Goal: Task Accomplishment & Management: Complete application form

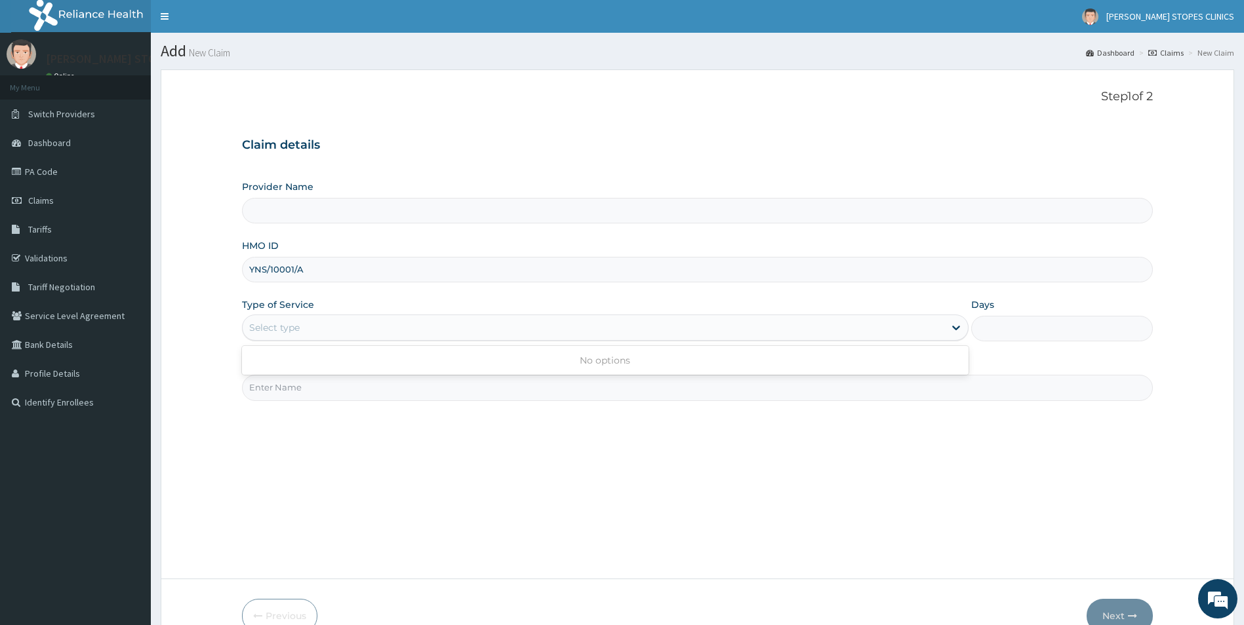
click at [296, 326] on div "Select type" at bounding box center [274, 327] width 50 height 13
click at [1226, 20] on span "[PERSON_NAME] STOPES CLINICS" at bounding box center [1170, 16] width 128 height 12
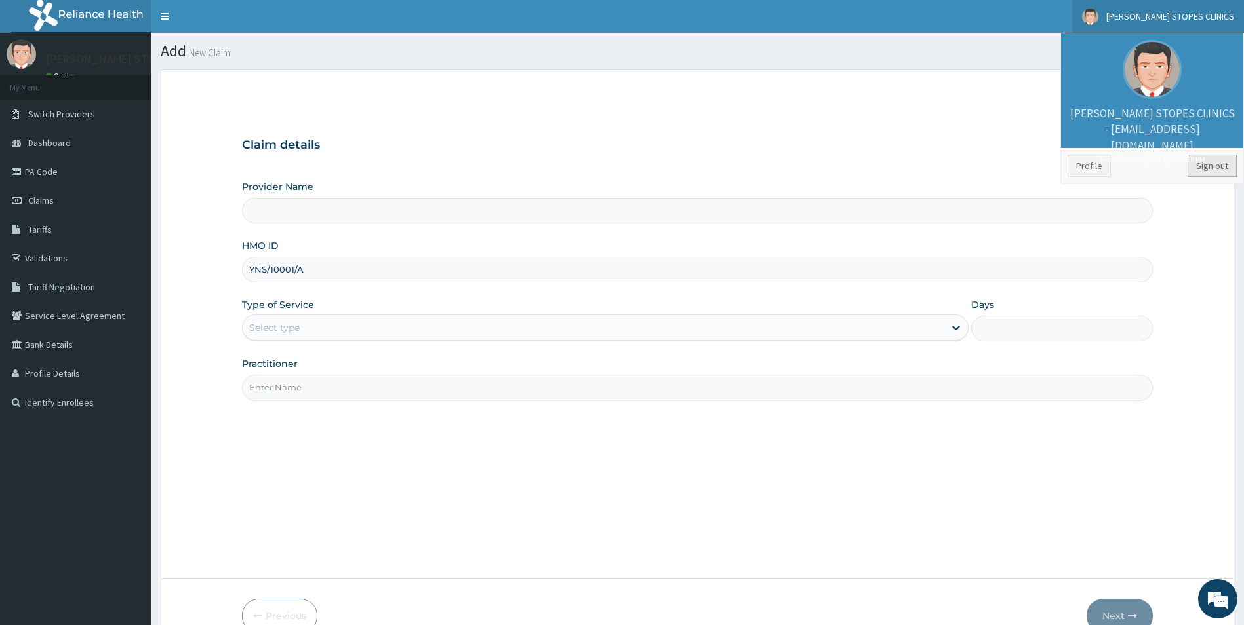
click at [1210, 164] on link "Sign out" at bounding box center [1211, 166] width 49 height 22
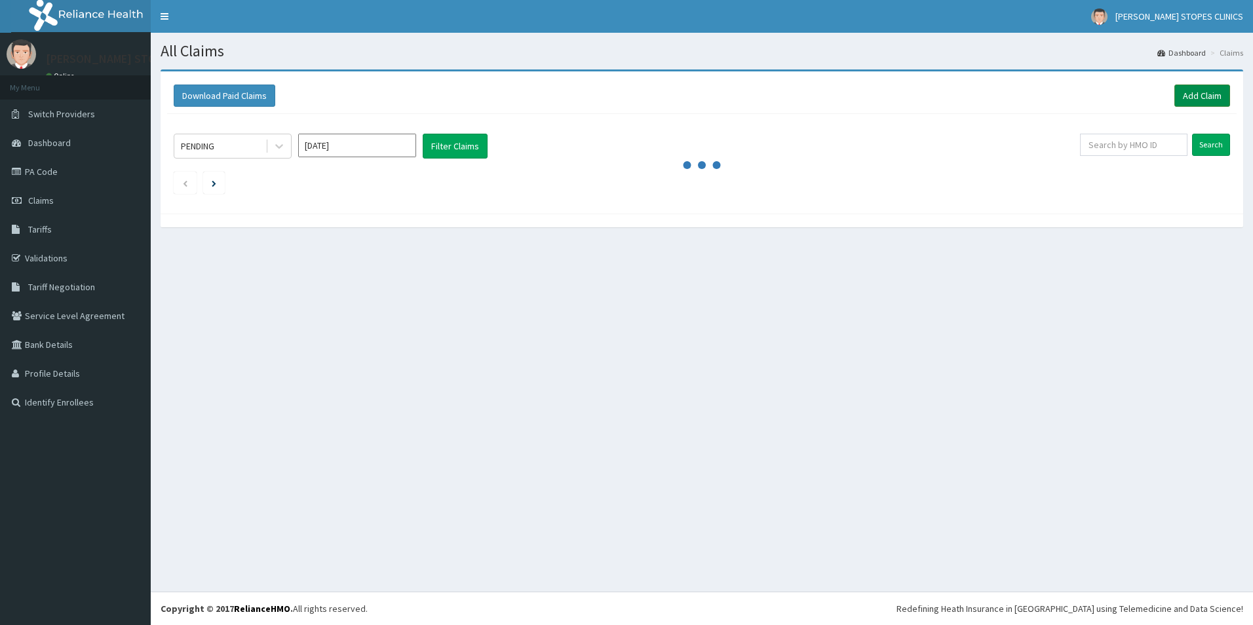
click at [1203, 100] on link "Add Claim" at bounding box center [1203, 96] width 56 height 22
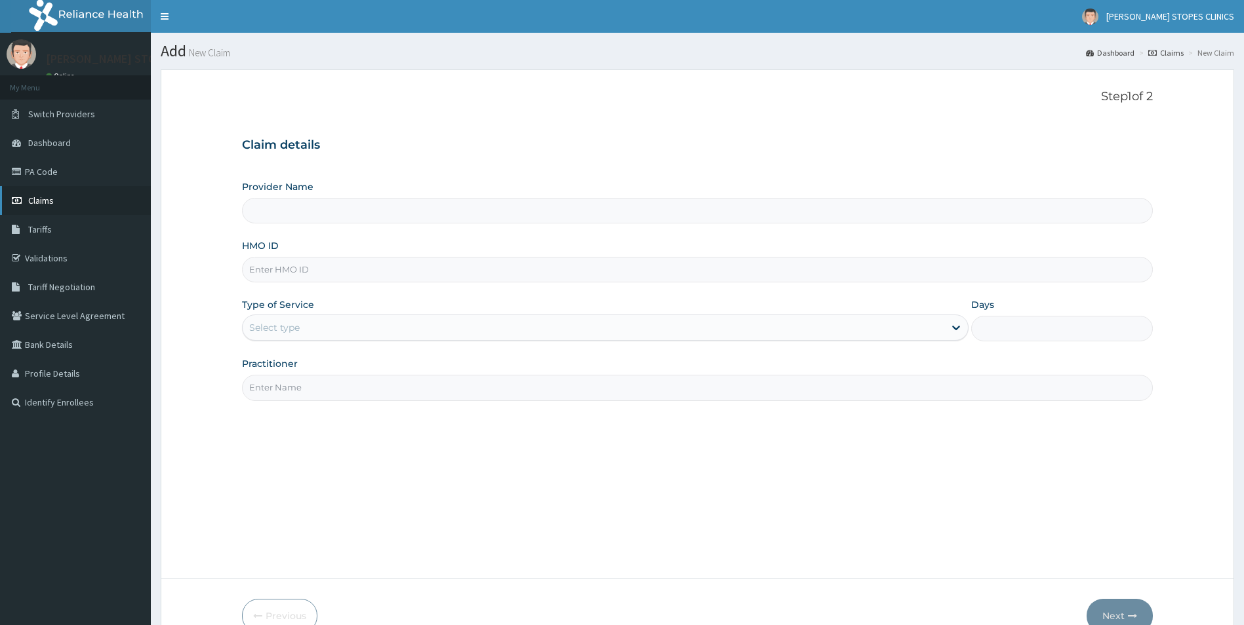
click at [20, 199] on icon at bounding box center [18, 200] width 13 height 9
type input "[PERSON_NAME] Stopes Clinic"
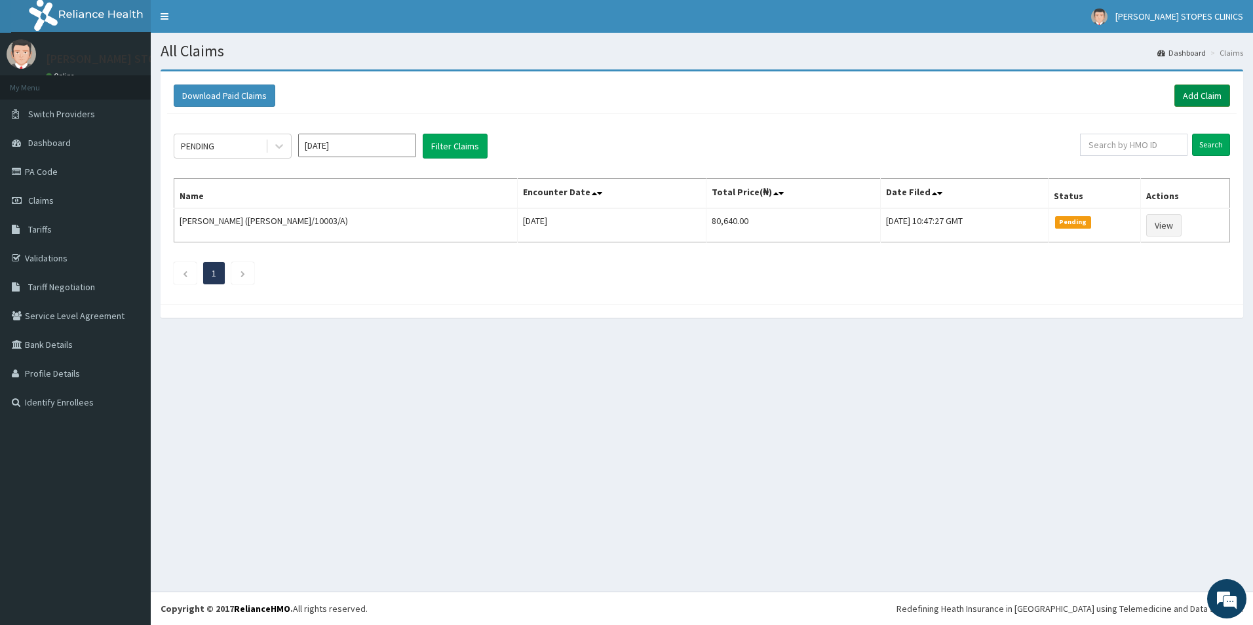
click at [1206, 94] on link "Add Claim" at bounding box center [1203, 96] width 56 height 22
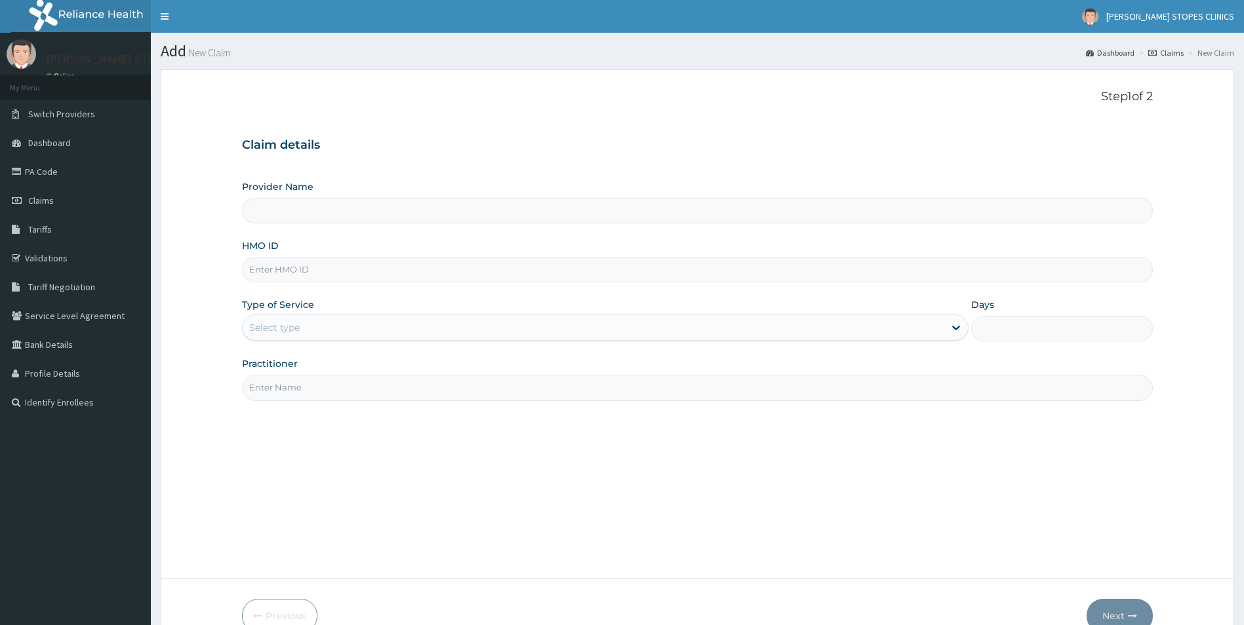
type input "[PERSON_NAME] Stopes Clinic"
click at [305, 267] on input "HMO ID" at bounding box center [697, 270] width 911 height 26
type input "YNS/10001/A"
click at [303, 326] on div "Select type" at bounding box center [594, 327] width 702 height 21
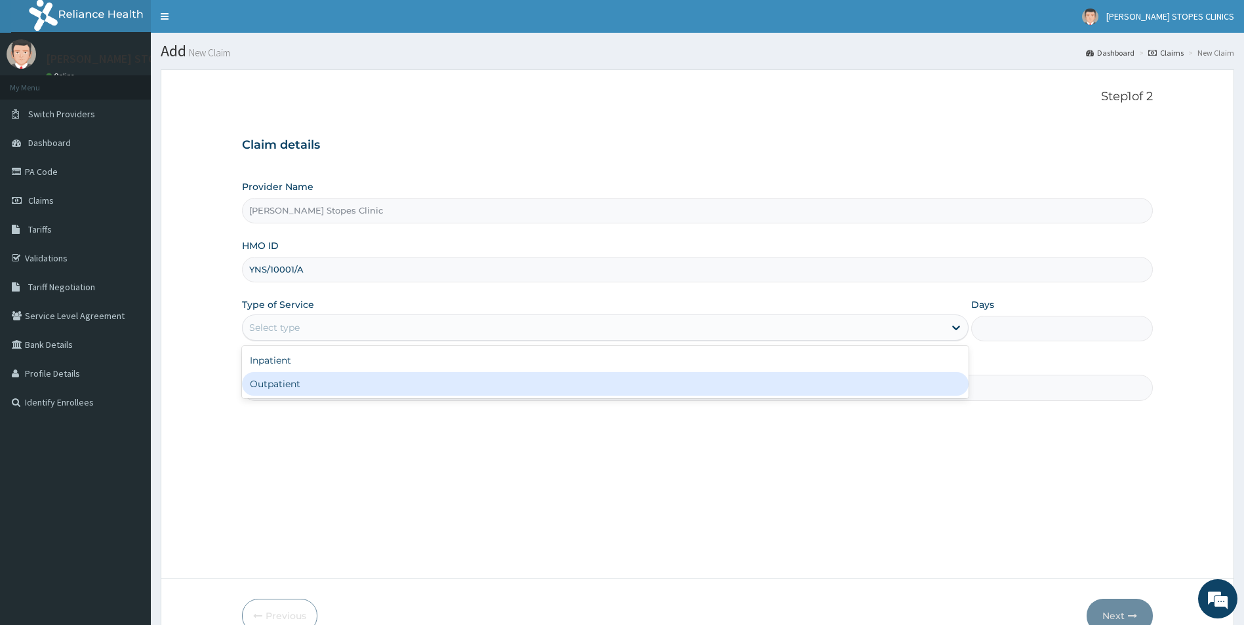
click at [291, 378] on div "Outpatient" at bounding box center [605, 384] width 727 height 24
type input "1"
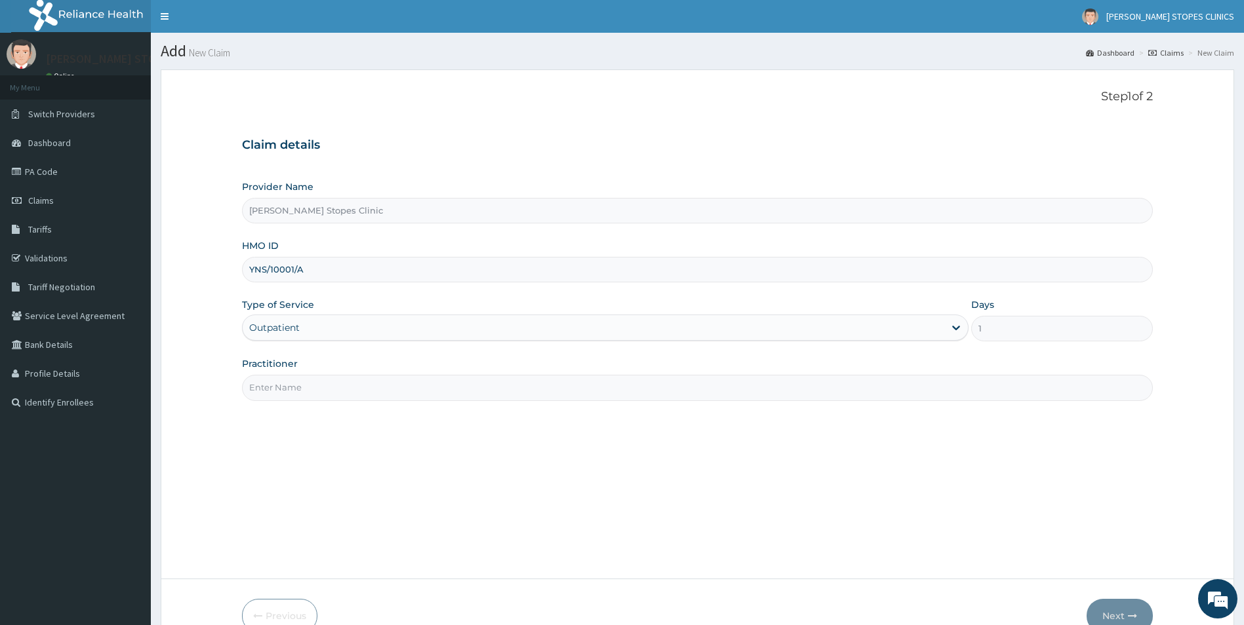
drag, startPoint x: 292, startPoint y: 382, endPoint x: 325, endPoint y: 353, distance: 44.2
click at [291, 381] on input "Practitioner" at bounding box center [697, 388] width 911 height 26
type input "dr"
click at [1114, 608] on button "Next" at bounding box center [1119, 616] width 66 height 34
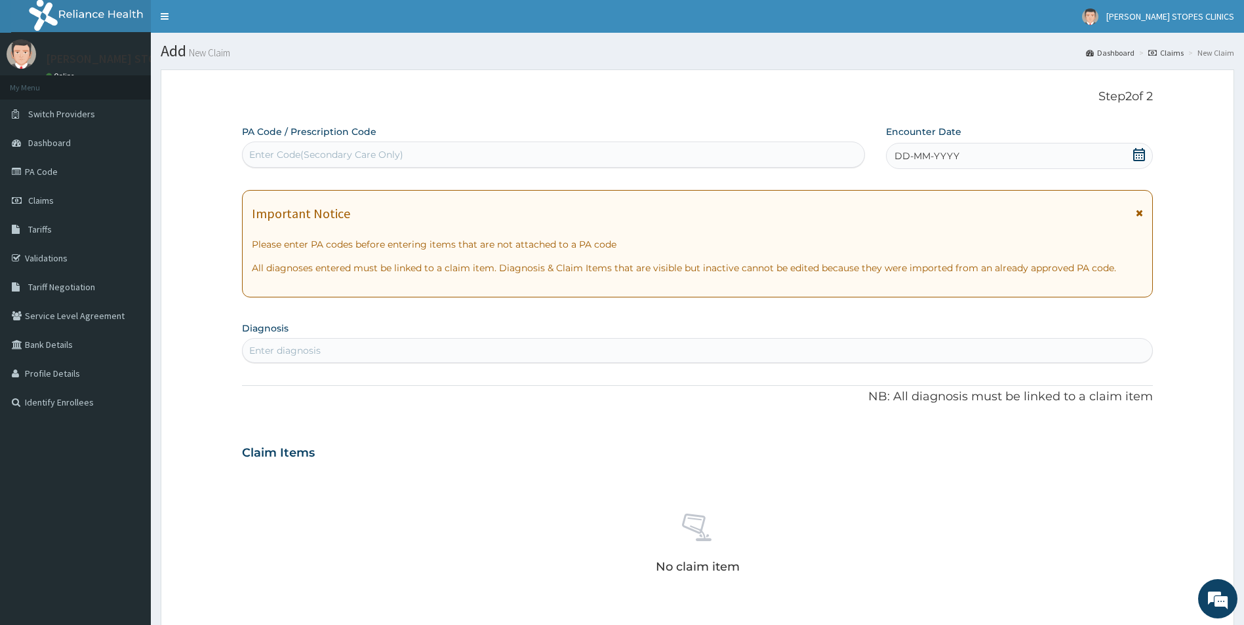
click at [375, 151] on div "Enter Code(Secondary Care Only)" at bounding box center [326, 154] width 154 height 13
paste input "PA/DF7D4F"
type input "PA/DF7D4F"
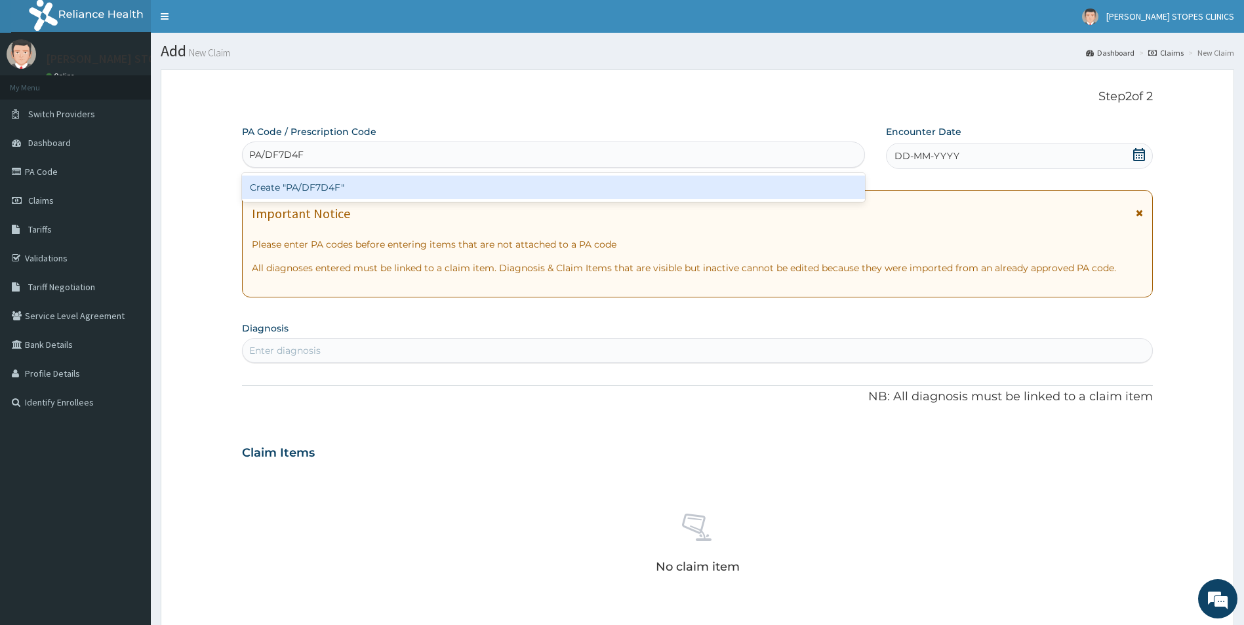
click at [357, 189] on div "Create "PA/DF7D4F"" at bounding box center [553, 188] width 623 height 24
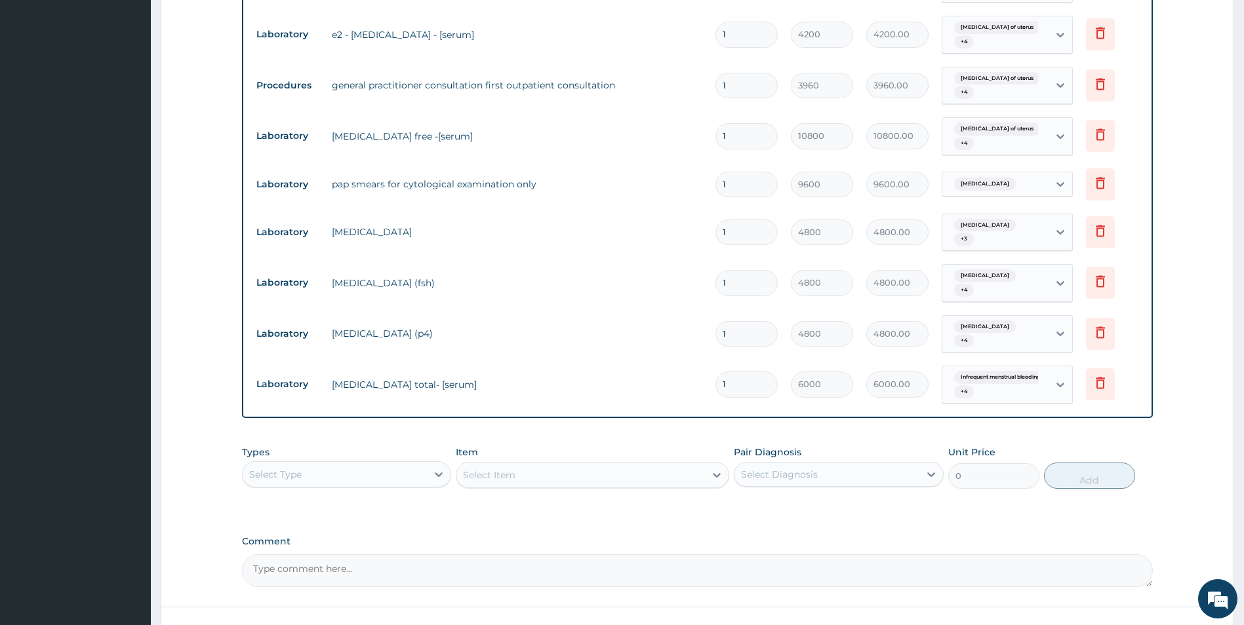
scroll to position [640, 0]
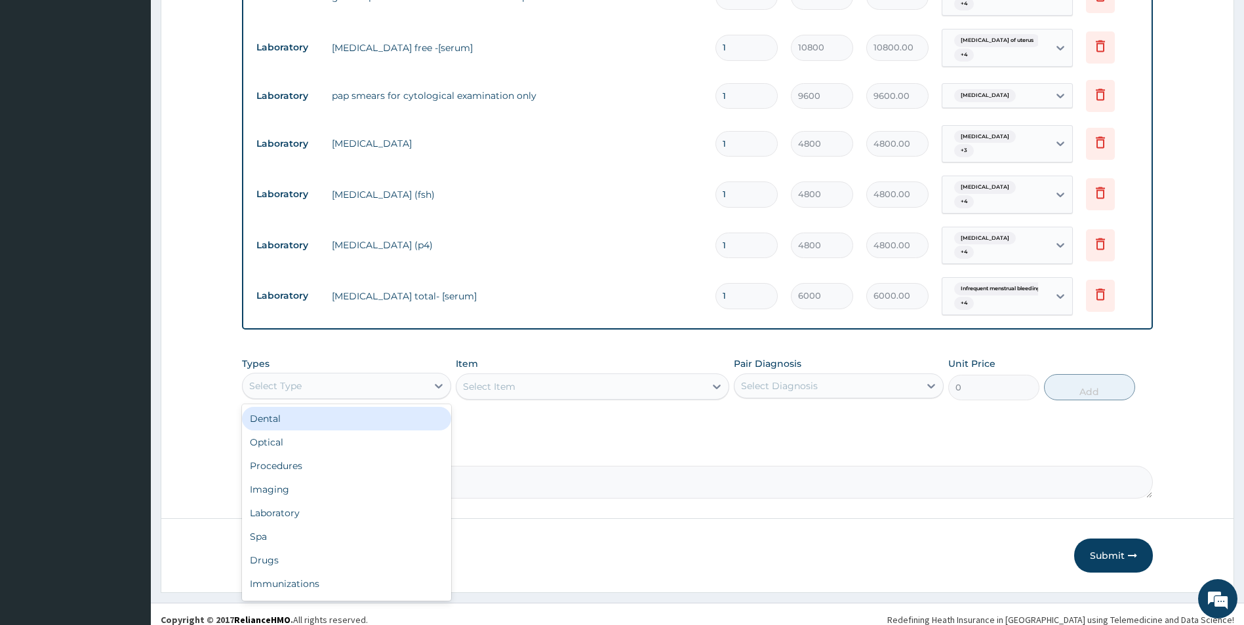
click at [411, 376] on div "Select Type" at bounding box center [335, 386] width 185 height 21
click at [294, 455] on div "Procedures" at bounding box center [347, 466] width 210 height 24
click at [536, 374] on div "Select Item" at bounding box center [592, 387] width 273 height 26
click at [555, 375] on div "Select Item" at bounding box center [592, 387] width 273 height 26
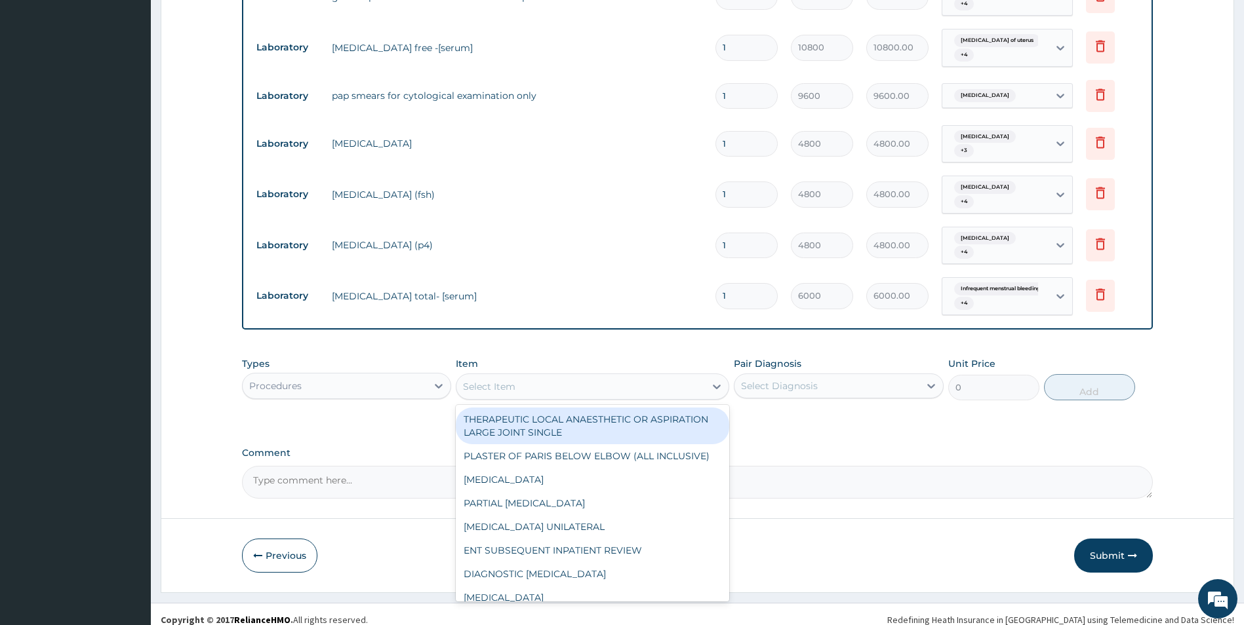
click at [555, 376] on div "Select Item" at bounding box center [580, 386] width 248 height 21
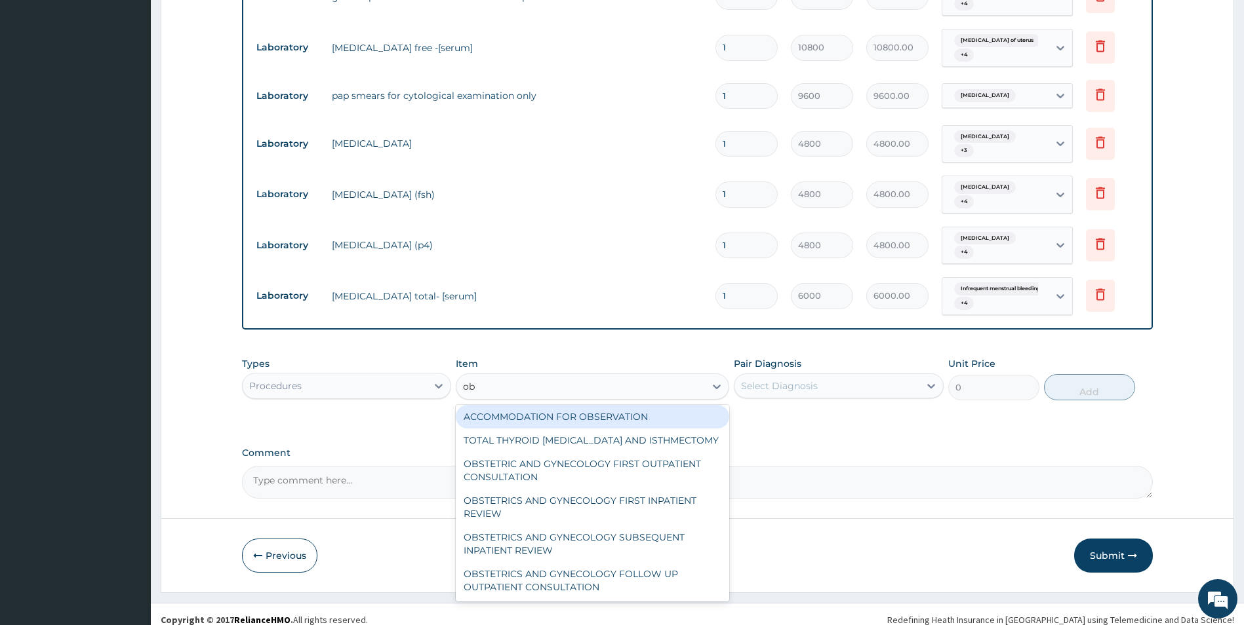
scroll to position [3, 0]
type input "obs"
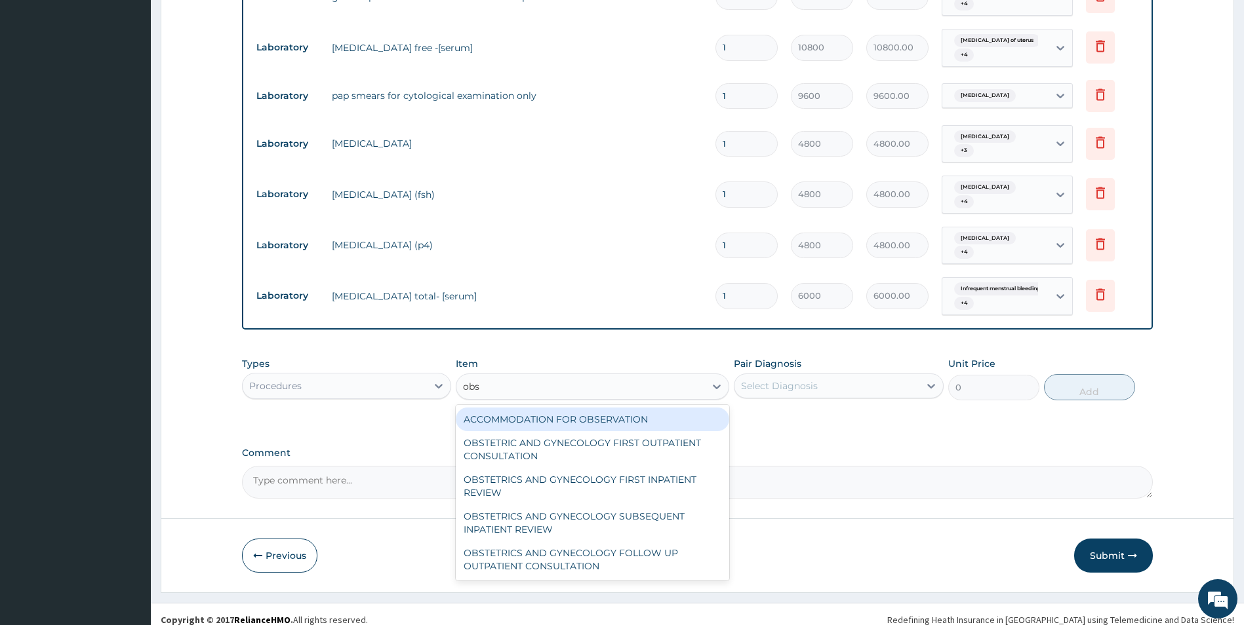
scroll to position [0, 0]
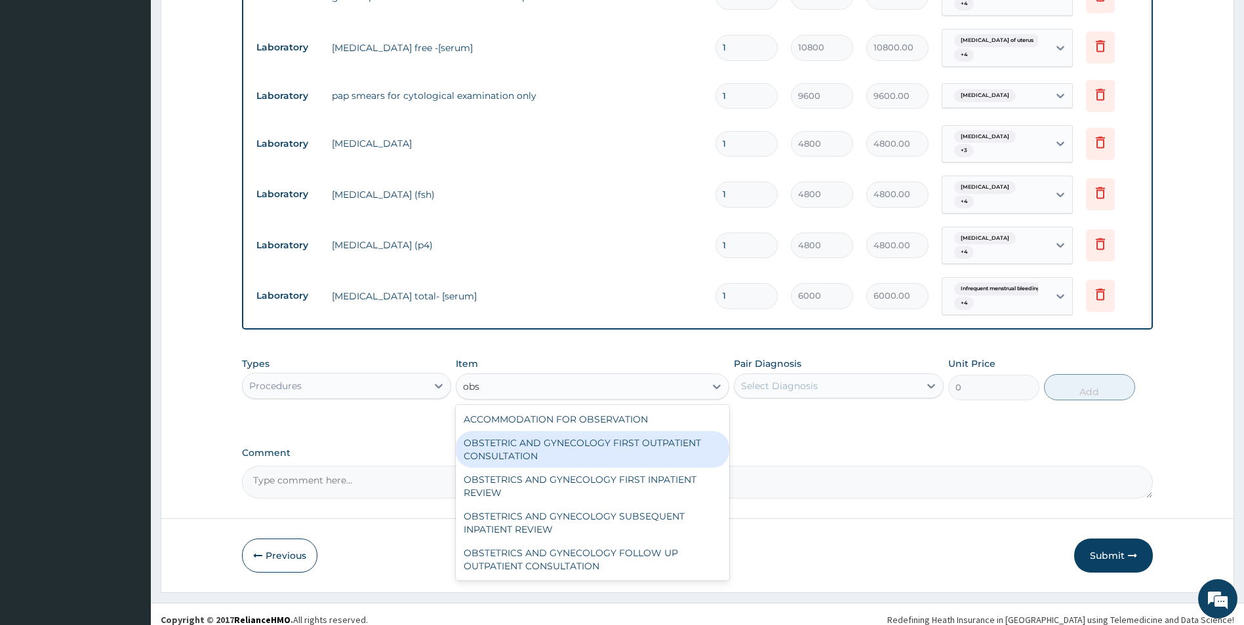
click at [545, 446] on div "OBSTETRIC AND GYNECOLOGY FIRST OUTPATIENT CONSULTATION" at bounding box center [592, 449] width 273 height 37
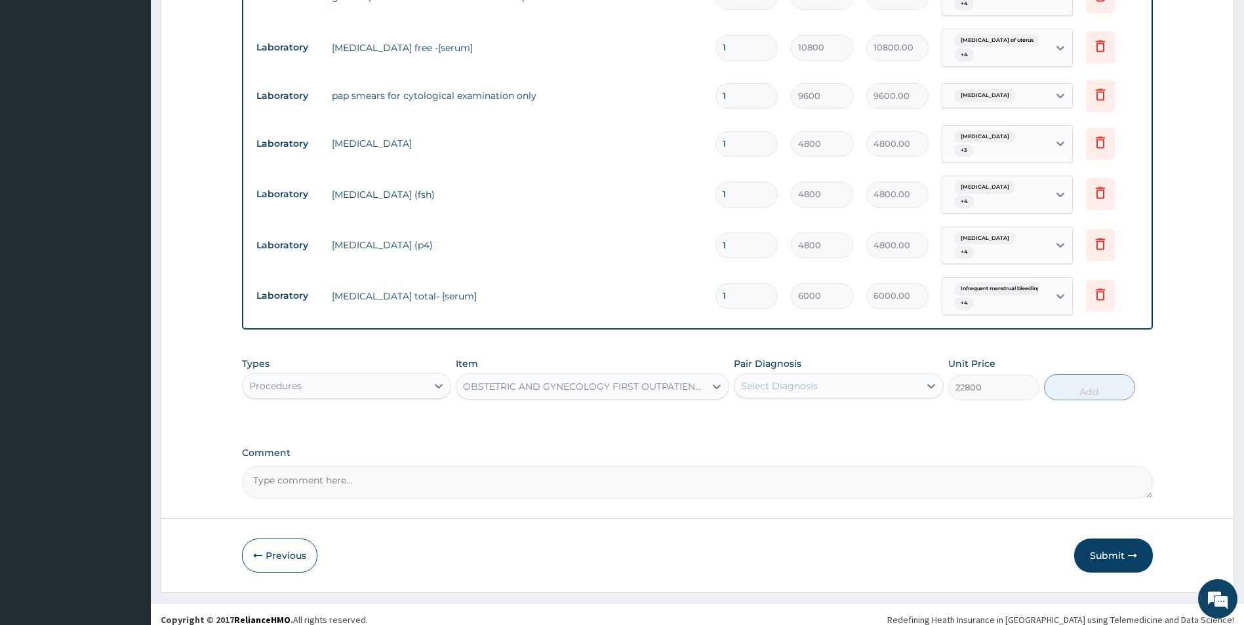
type input "22800"
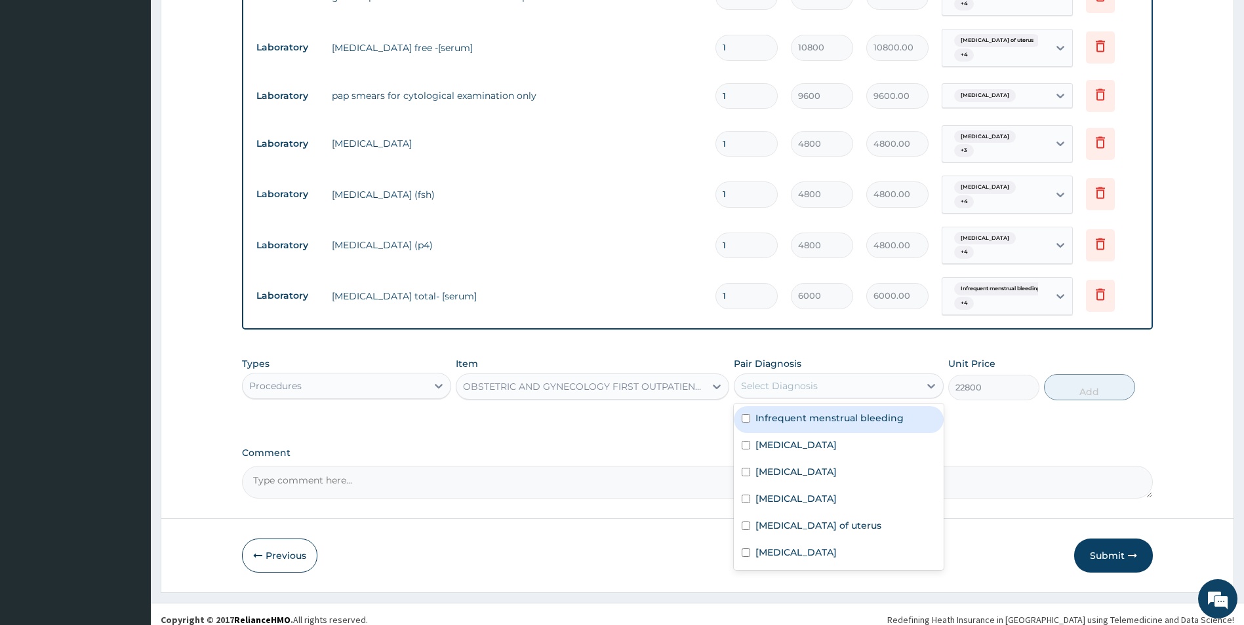
click at [837, 379] on div "Select Diagnosis" at bounding box center [826, 386] width 185 height 21
click at [759, 412] on label "Infrequent menstrual bleeding" at bounding box center [829, 418] width 148 height 13
checkbox input "true"
click at [863, 375] on div "Infrequent menstrual bleeding" at bounding box center [826, 386] width 185 height 22
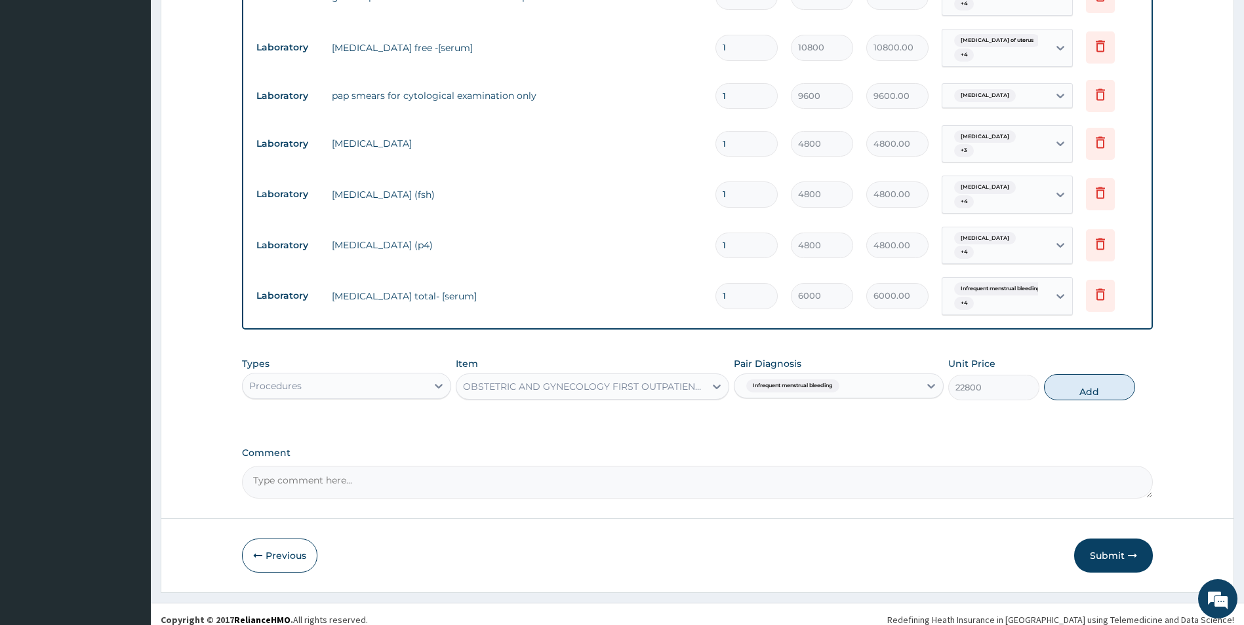
click at [854, 376] on div "Infrequent menstrual bleeding" at bounding box center [826, 386] width 185 height 22
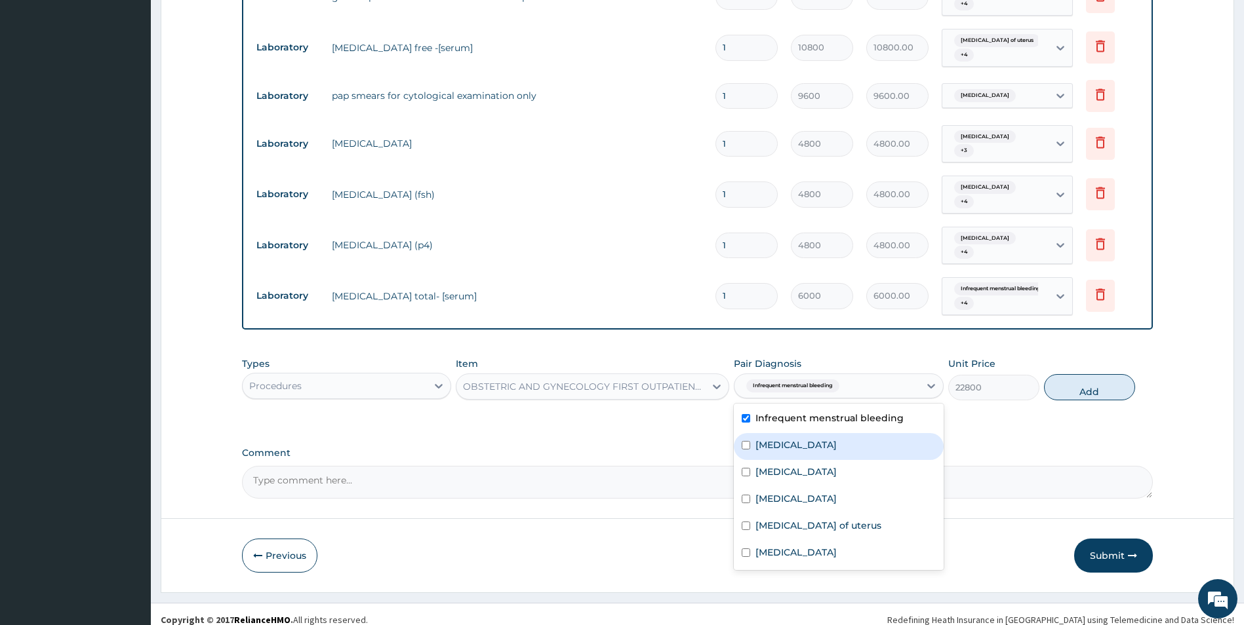
click at [747, 441] on input "checkbox" at bounding box center [745, 445] width 9 height 9
checkbox input "true"
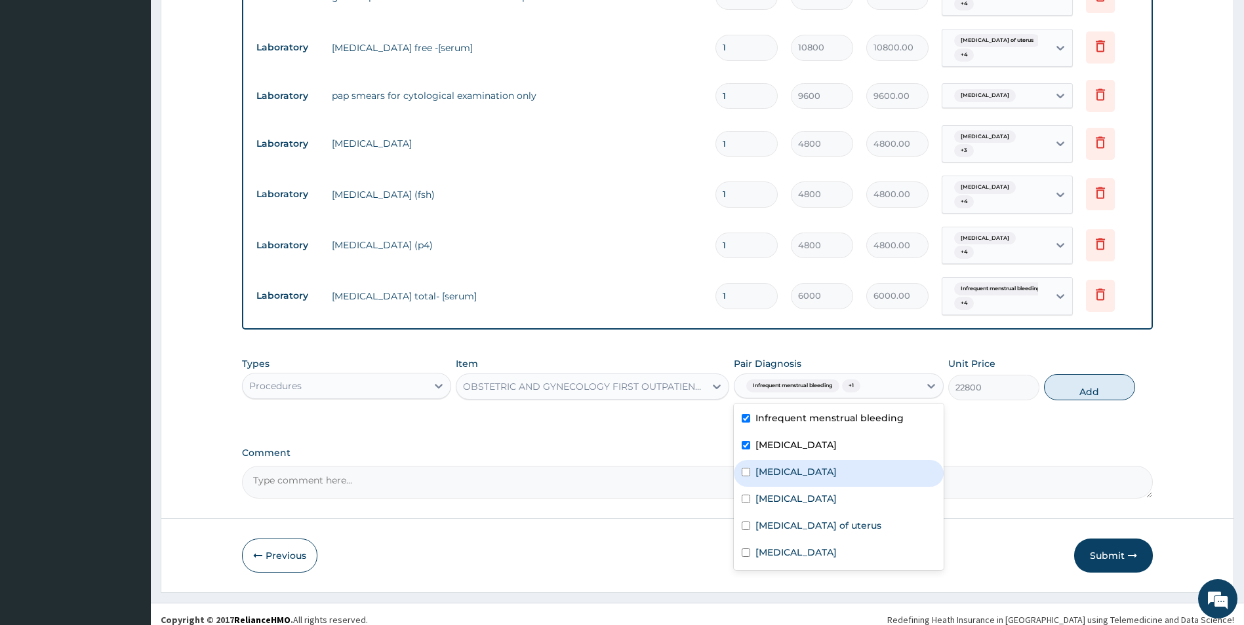
click at [747, 468] on input "checkbox" at bounding box center [745, 472] width 9 height 9
checkbox input "true"
click at [740, 490] on div "Polycystic ovary" at bounding box center [839, 500] width 210 height 27
checkbox input "true"
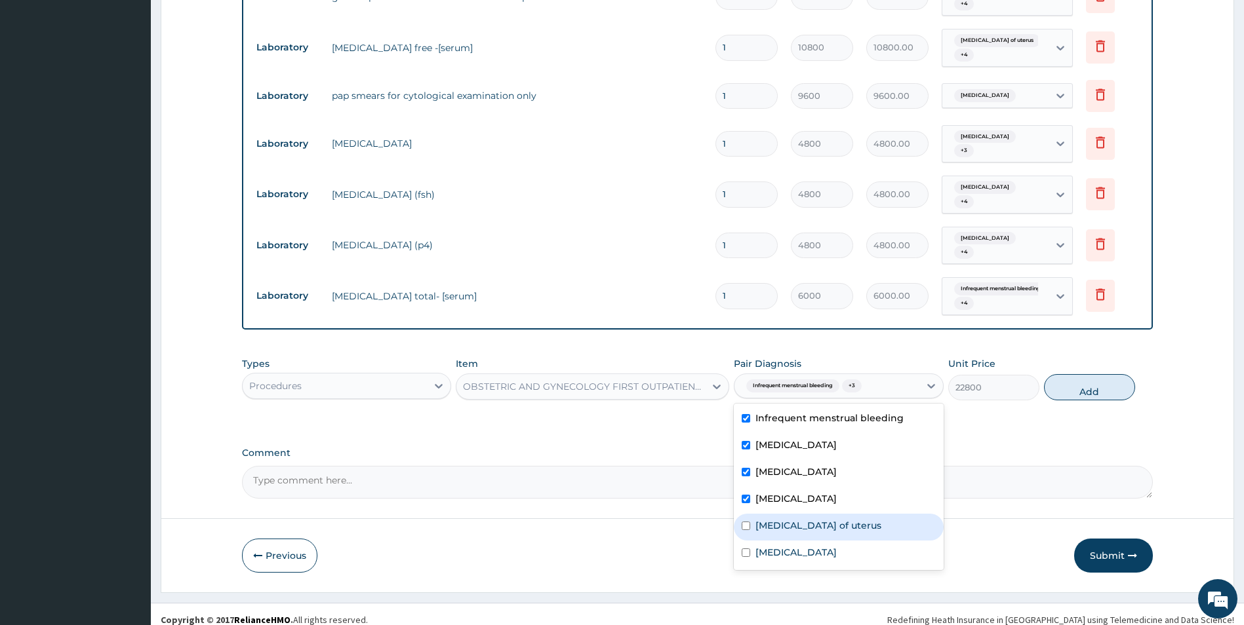
click at [748, 522] on input "checkbox" at bounding box center [745, 526] width 9 height 9
checkbox input "true"
click at [745, 549] on input "checkbox" at bounding box center [745, 553] width 9 height 9
checkbox input "true"
click at [1095, 378] on button "Add" at bounding box center [1089, 387] width 91 height 26
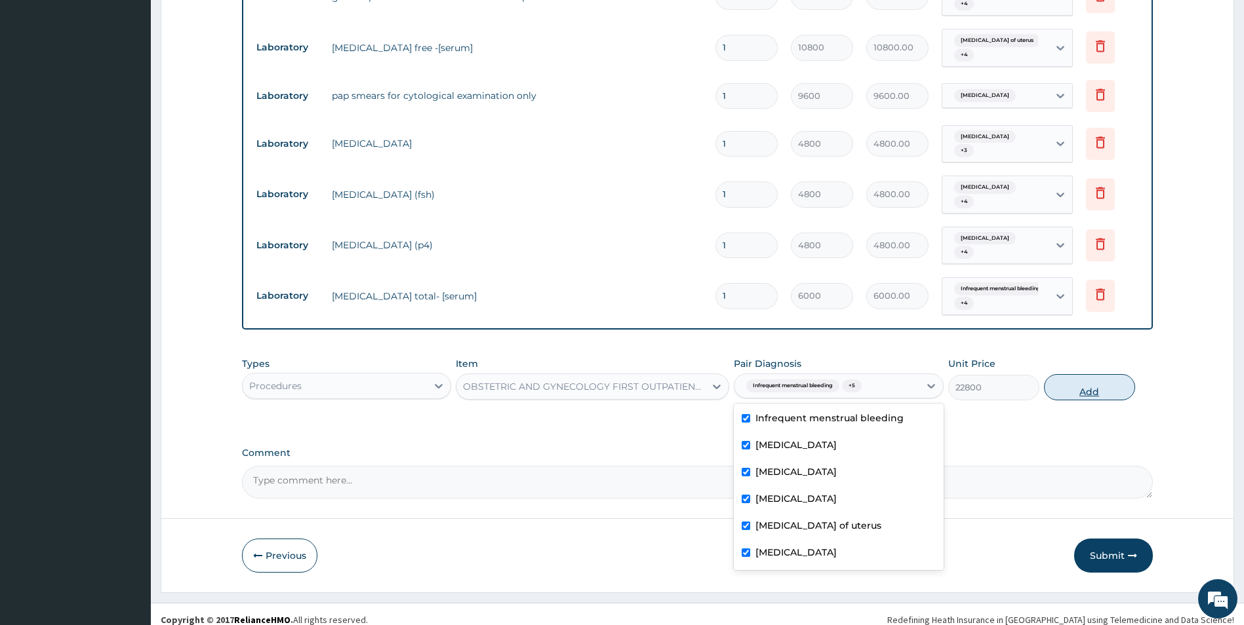
type input "0"
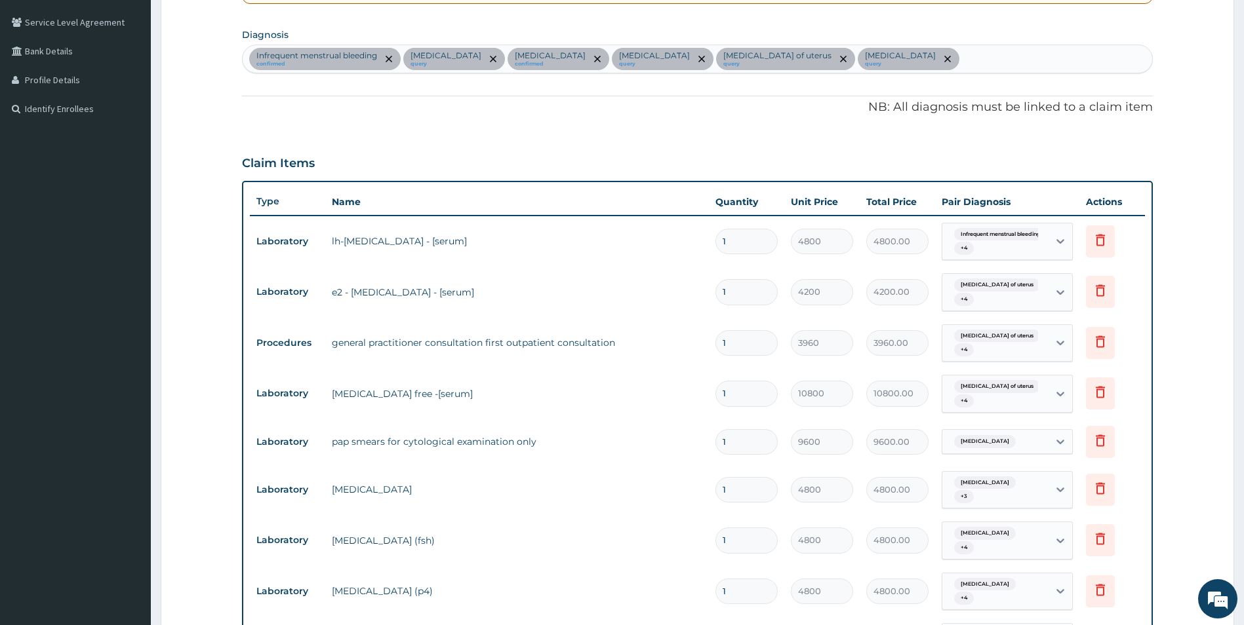
scroll to position [231, 0]
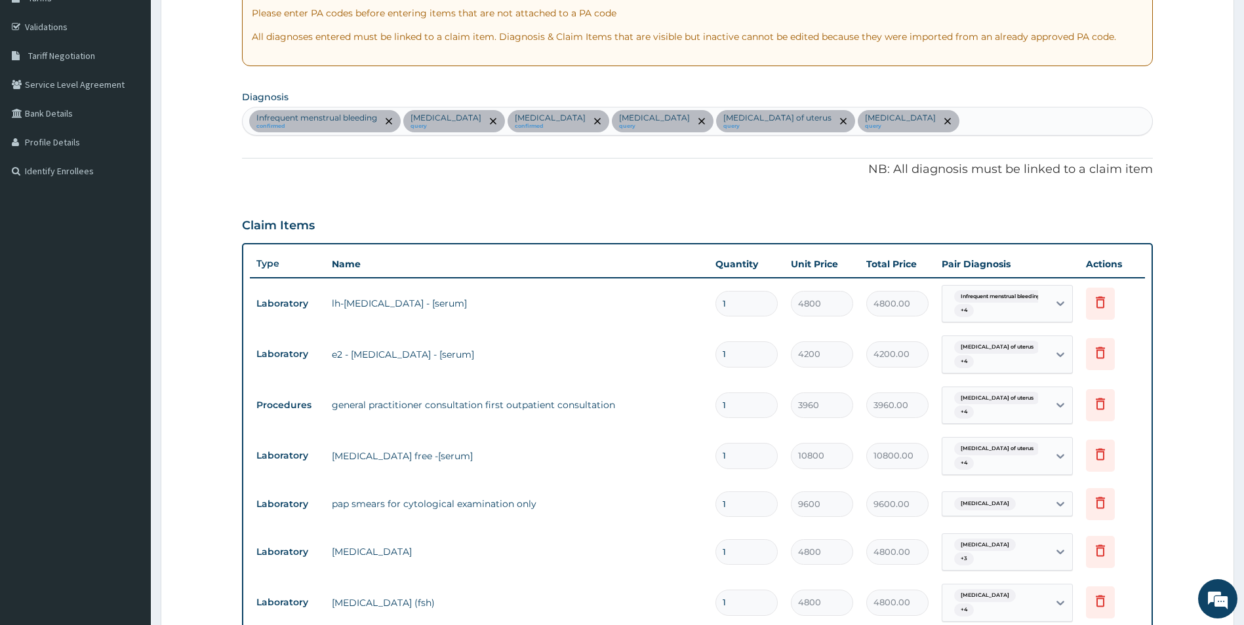
click at [919, 124] on div "Infrequent menstrual bleeding confirmed Hyperprolactinaemia query Dysmenorrhoea…" at bounding box center [698, 122] width 910 height 28
type input "h"
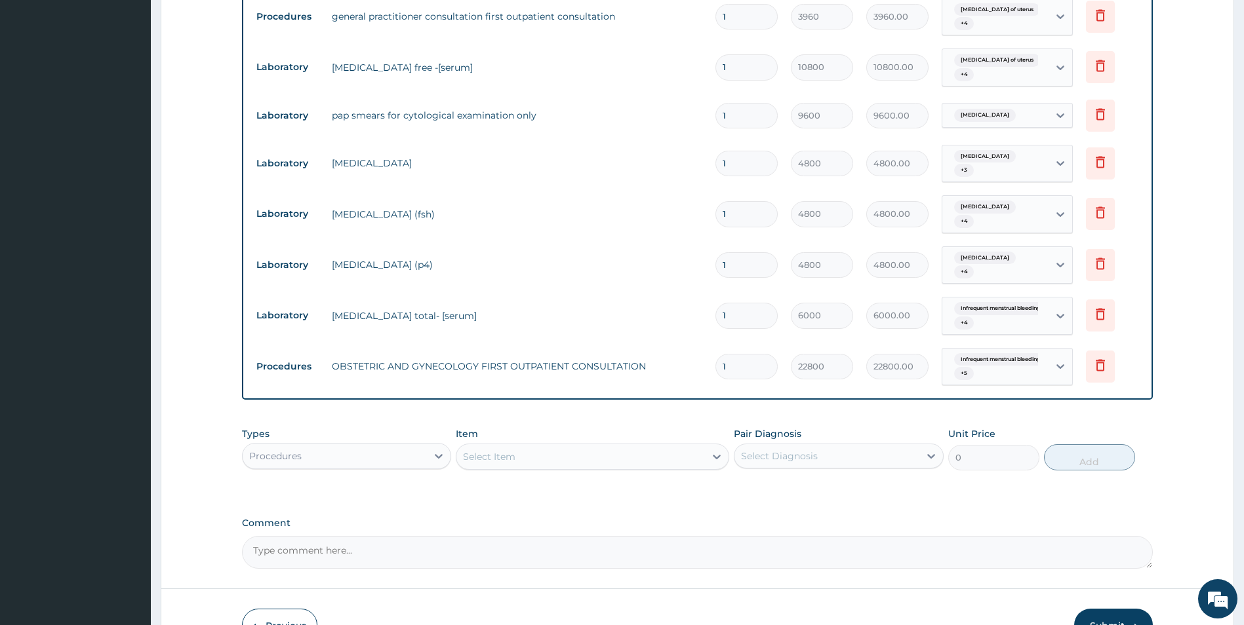
scroll to position [690, 0]
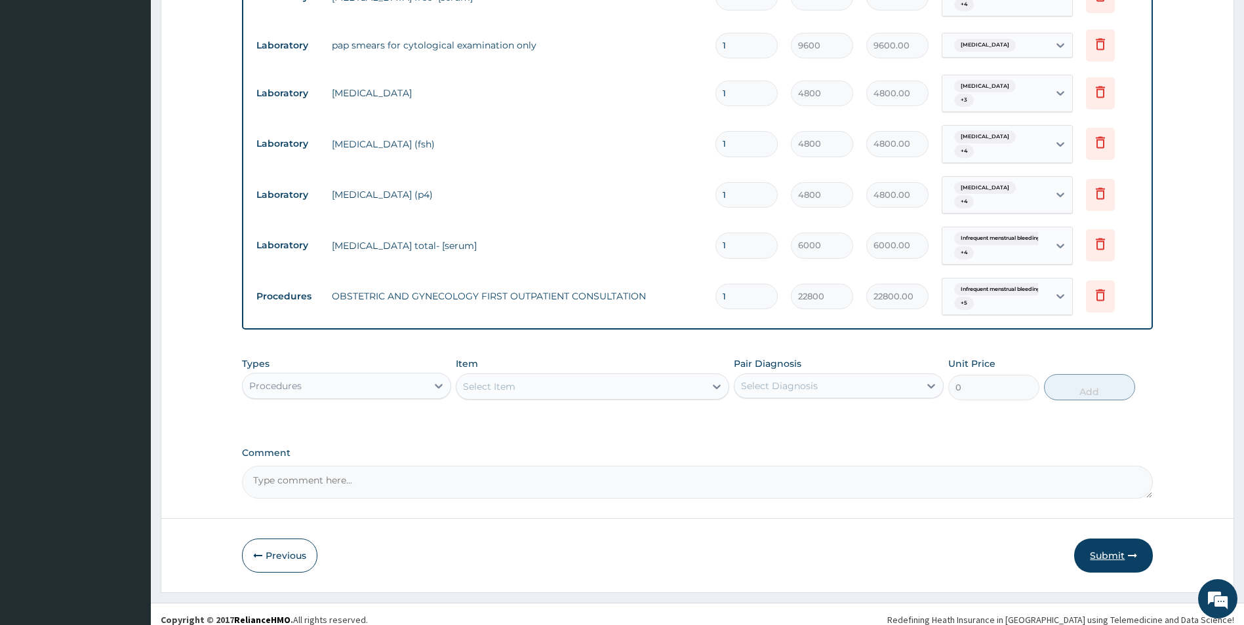
click at [1091, 543] on button "Submit" at bounding box center [1113, 556] width 79 height 34
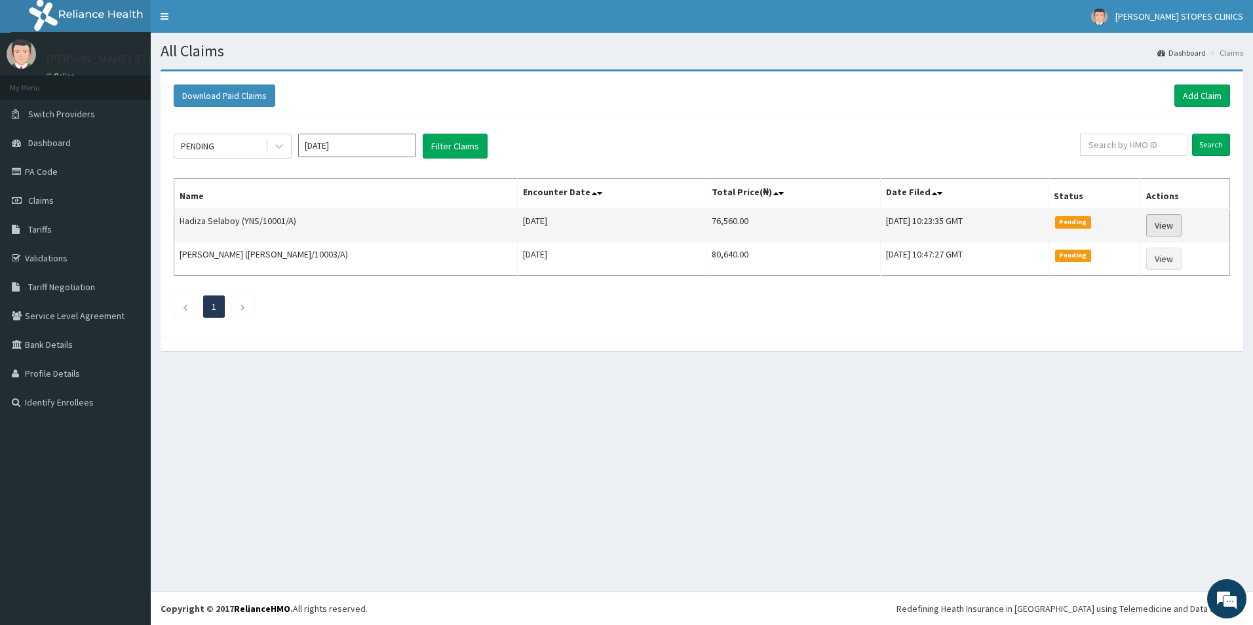
click at [1154, 232] on link "View" at bounding box center [1164, 225] width 35 height 22
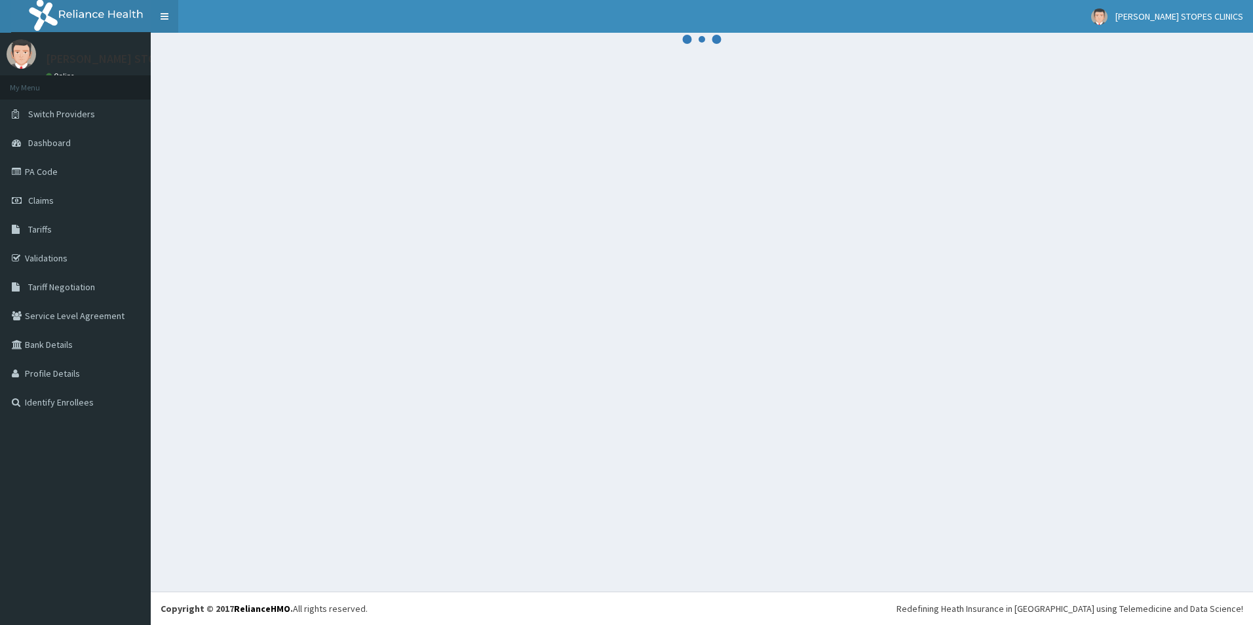
click at [159, 18] on link "Toggle navigation" at bounding box center [165, 16] width 28 height 33
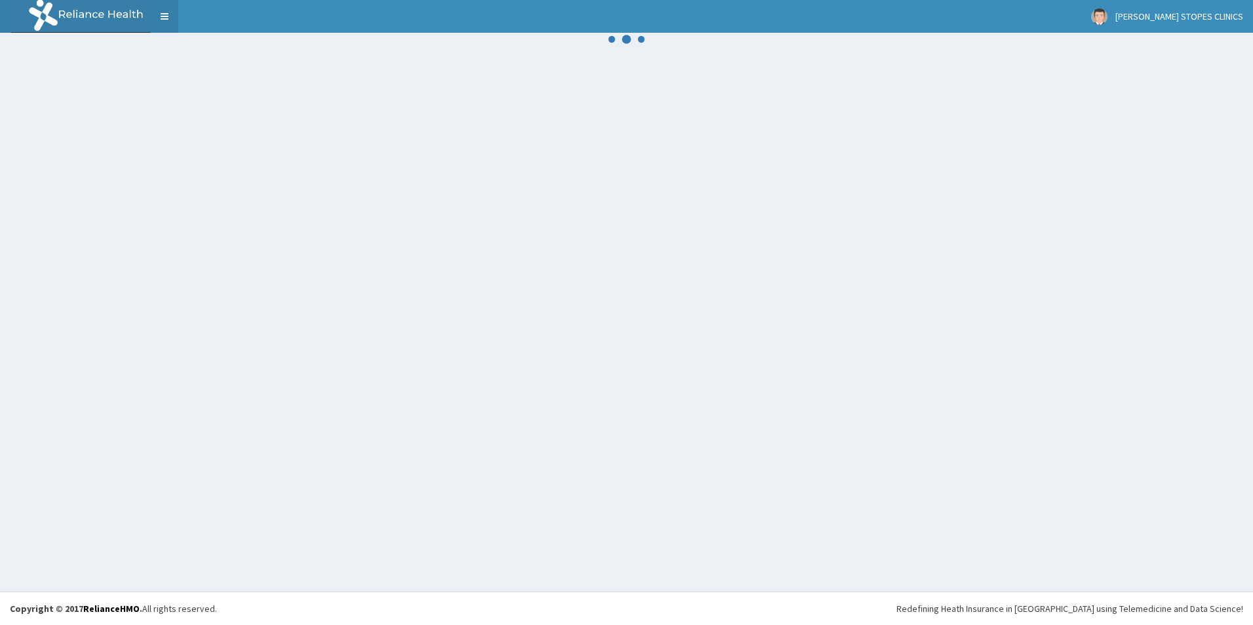
click at [159, 18] on link "Toggle navigation" at bounding box center [165, 16] width 28 height 33
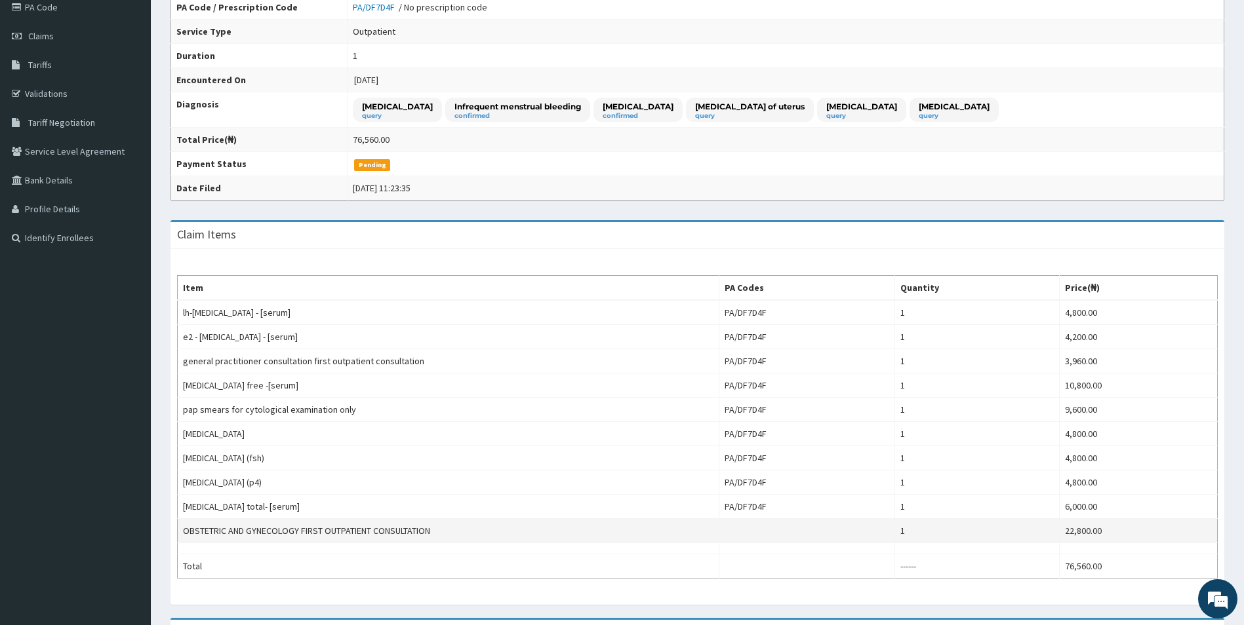
scroll to position [147, 0]
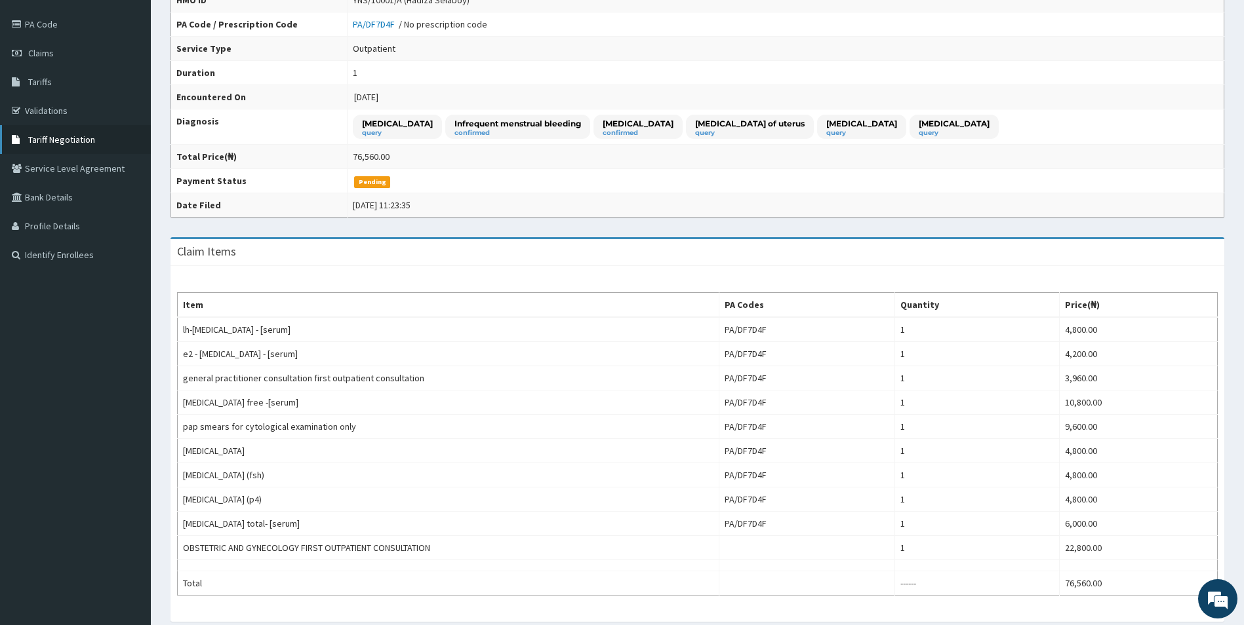
click at [50, 147] on link "Tariff Negotiation" at bounding box center [75, 139] width 151 height 29
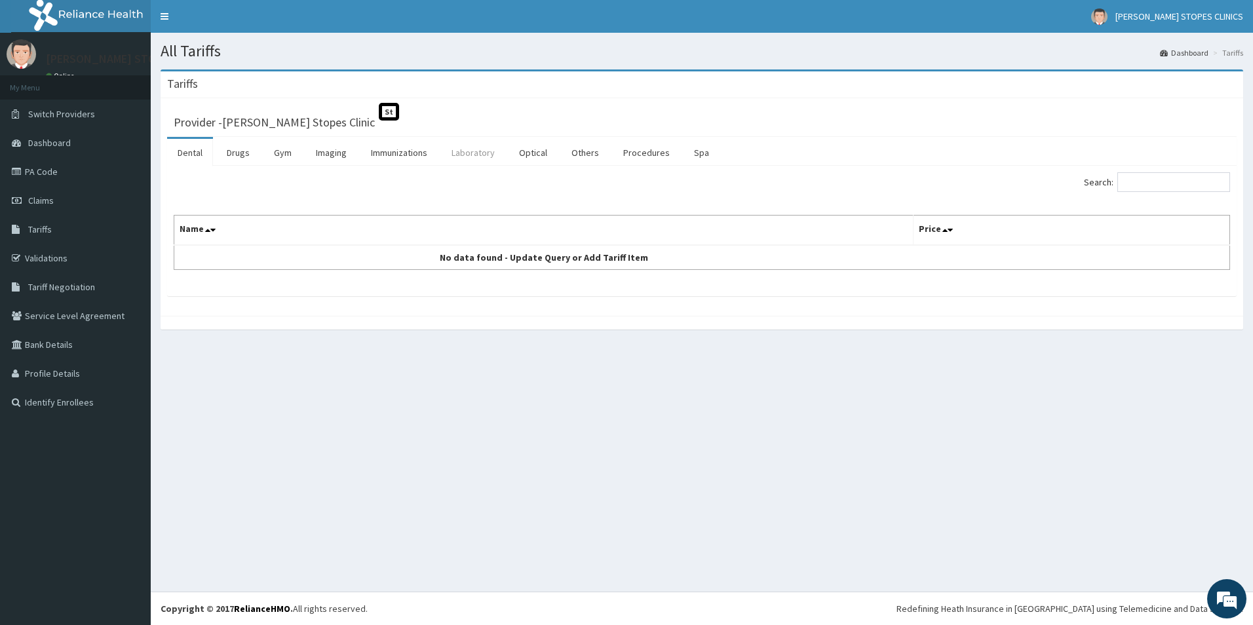
click at [464, 157] on link "Laboratory" at bounding box center [473, 153] width 64 height 28
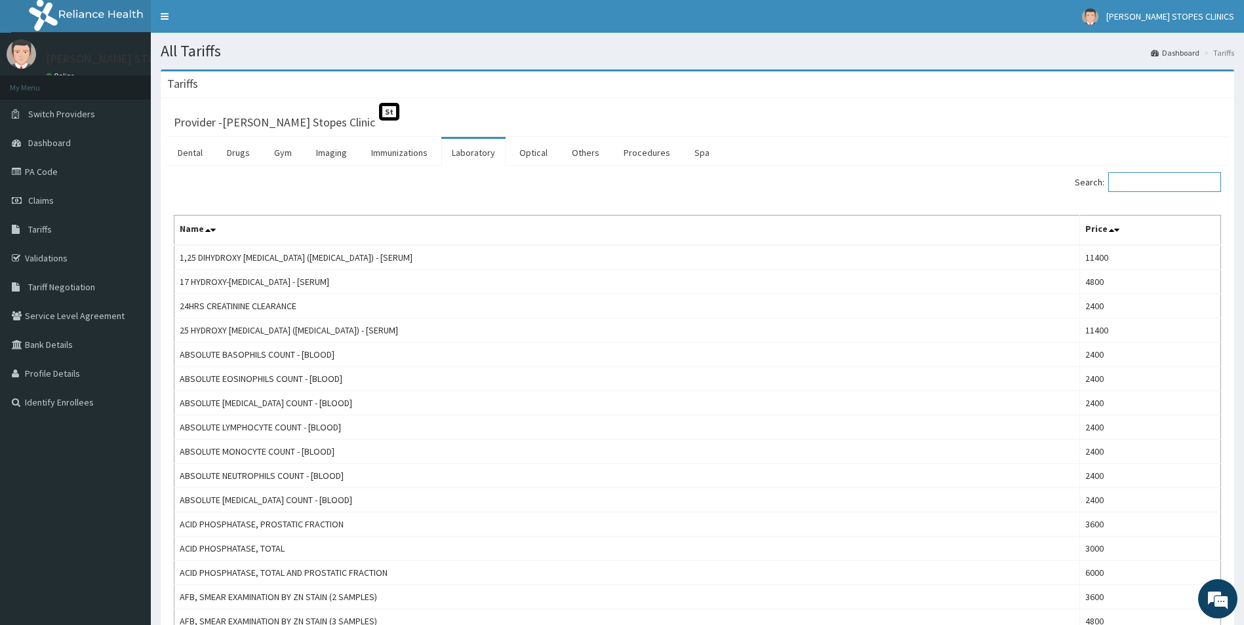
click at [1156, 174] on input "Search:" at bounding box center [1164, 182] width 113 height 20
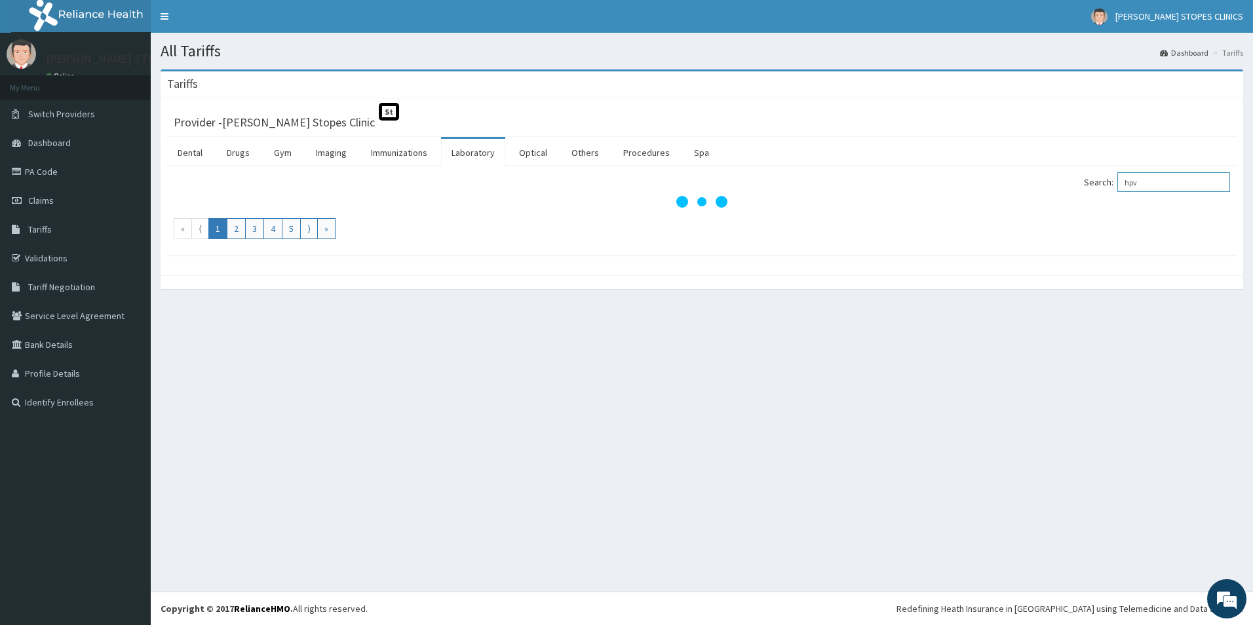
type input "hpv"
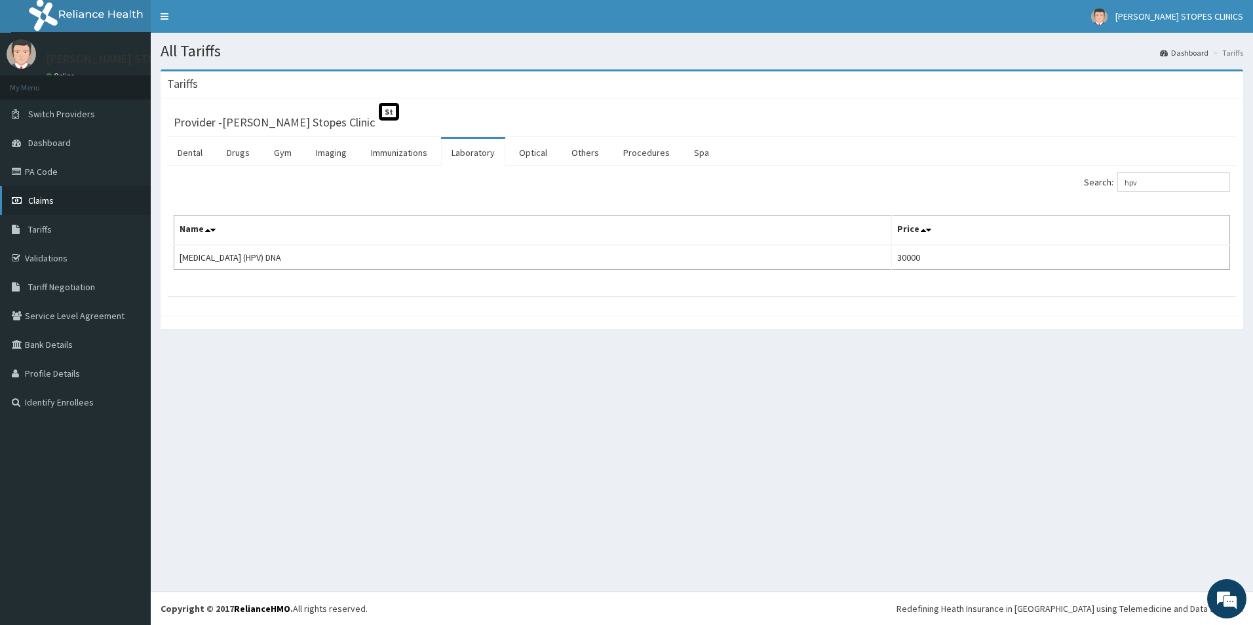
click at [62, 196] on link "Claims" at bounding box center [75, 200] width 151 height 29
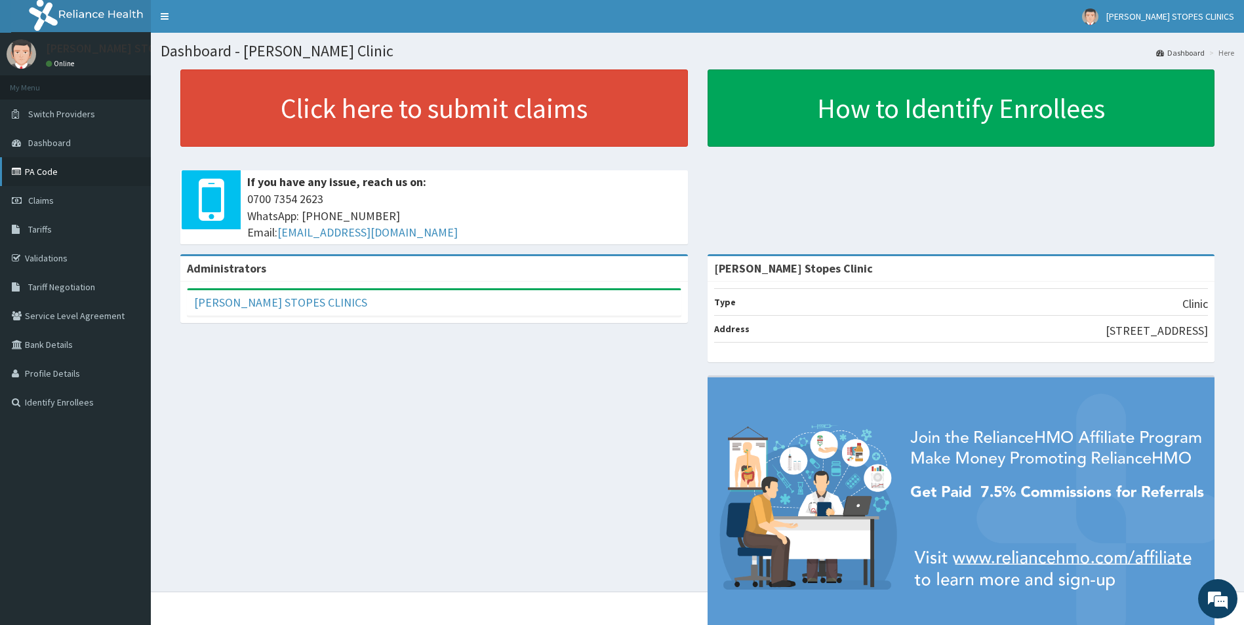
click at [56, 174] on link "PA Code" at bounding box center [75, 171] width 151 height 29
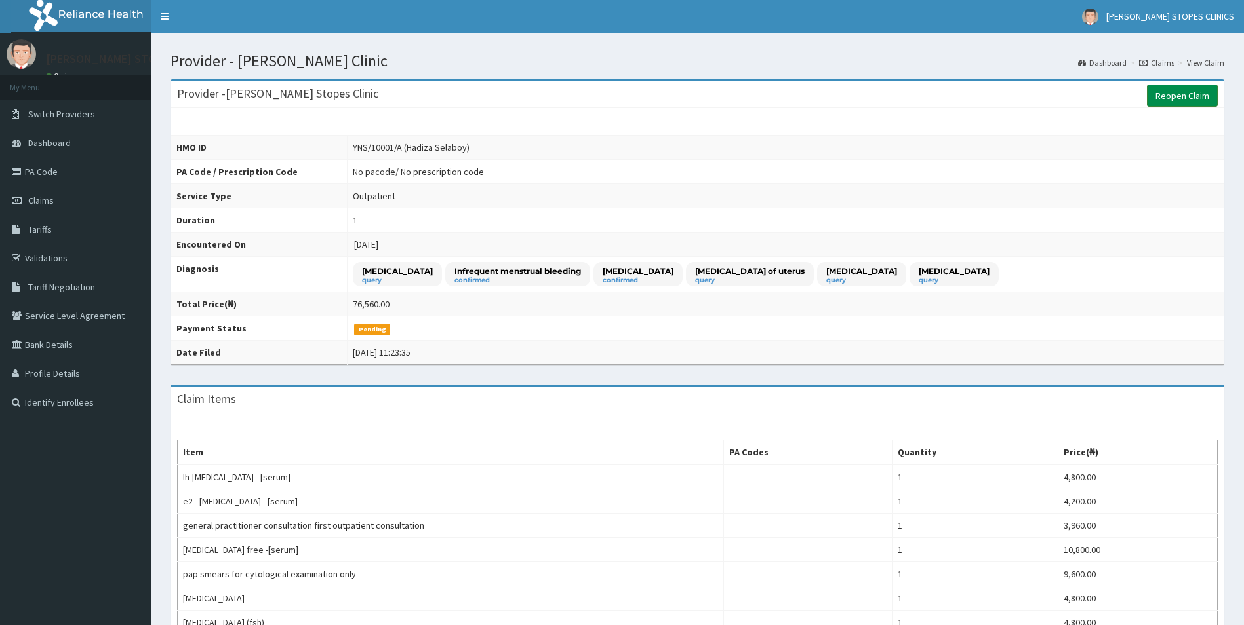
click at [1192, 96] on link "Reopen Claim" at bounding box center [1182, 96] width 71 height 22
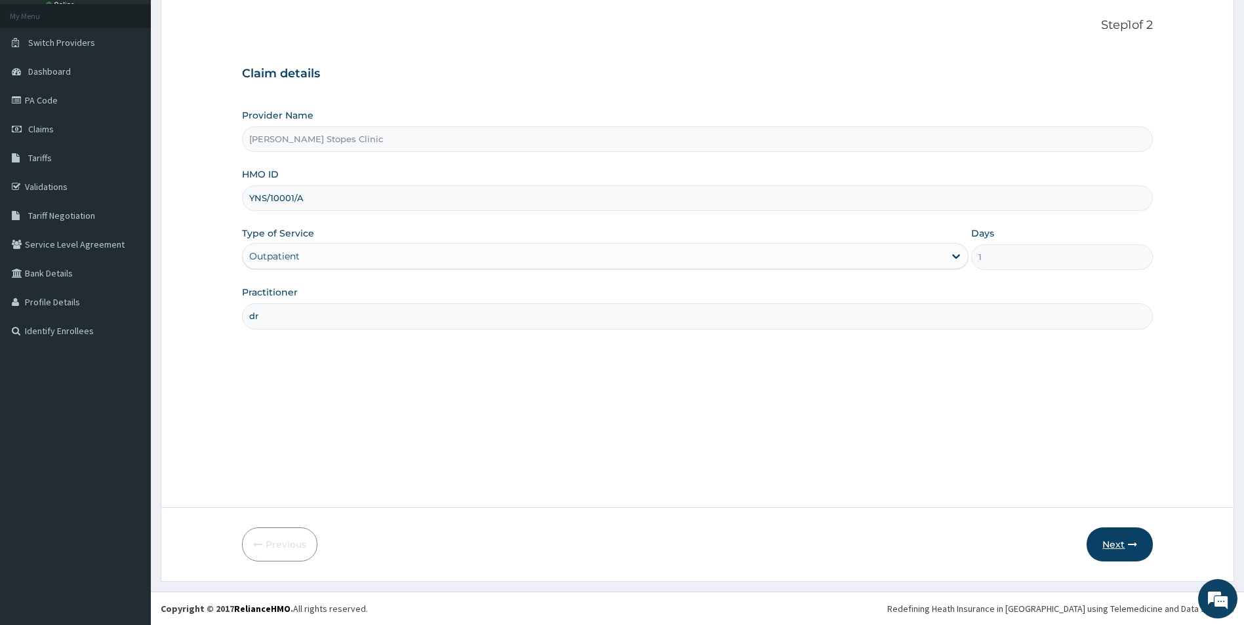
click at [1114, 534] on button "Next" at bounding box center [1119, 545] width 66 height 34
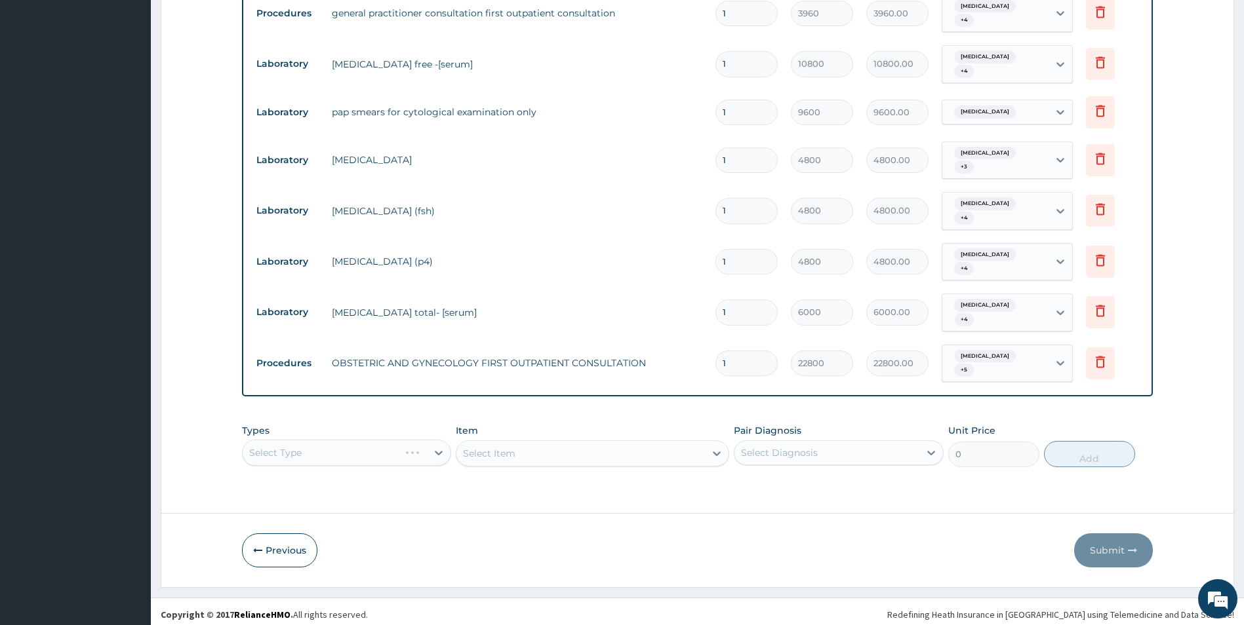
scroll to position [624, 0]
click at [1095, 357] on icon at bounding box center [1100, 361] width 16 height 16
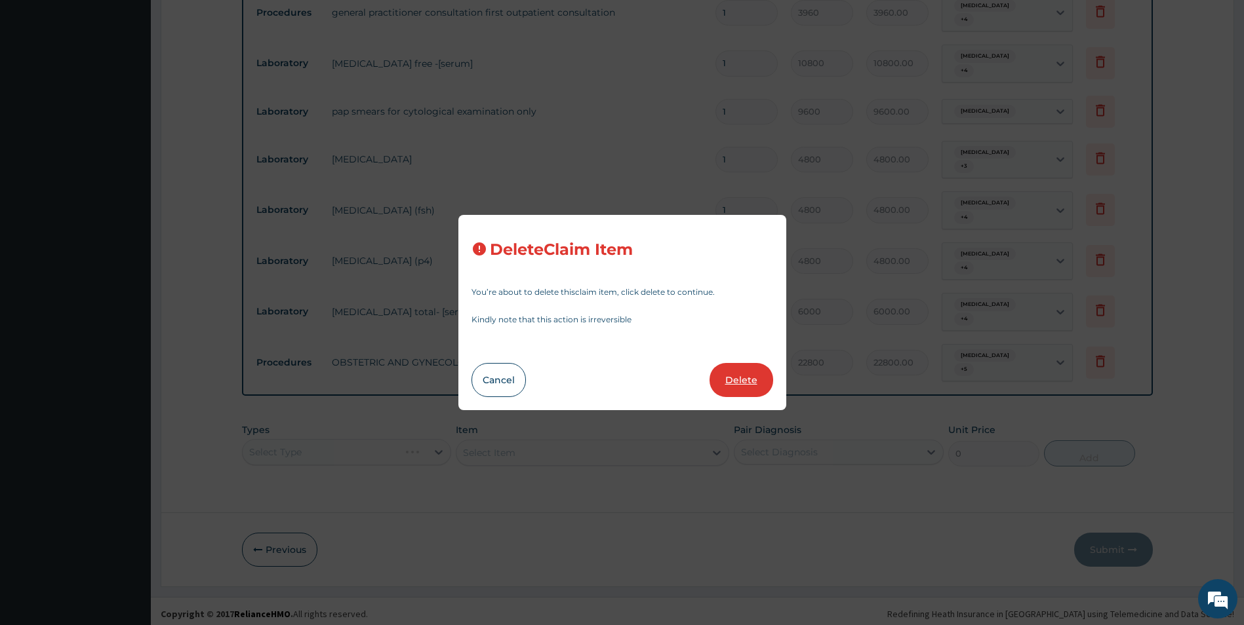
click at [745, 381] on button "Delete" at bounding box center [741, 380] width 64 height 34
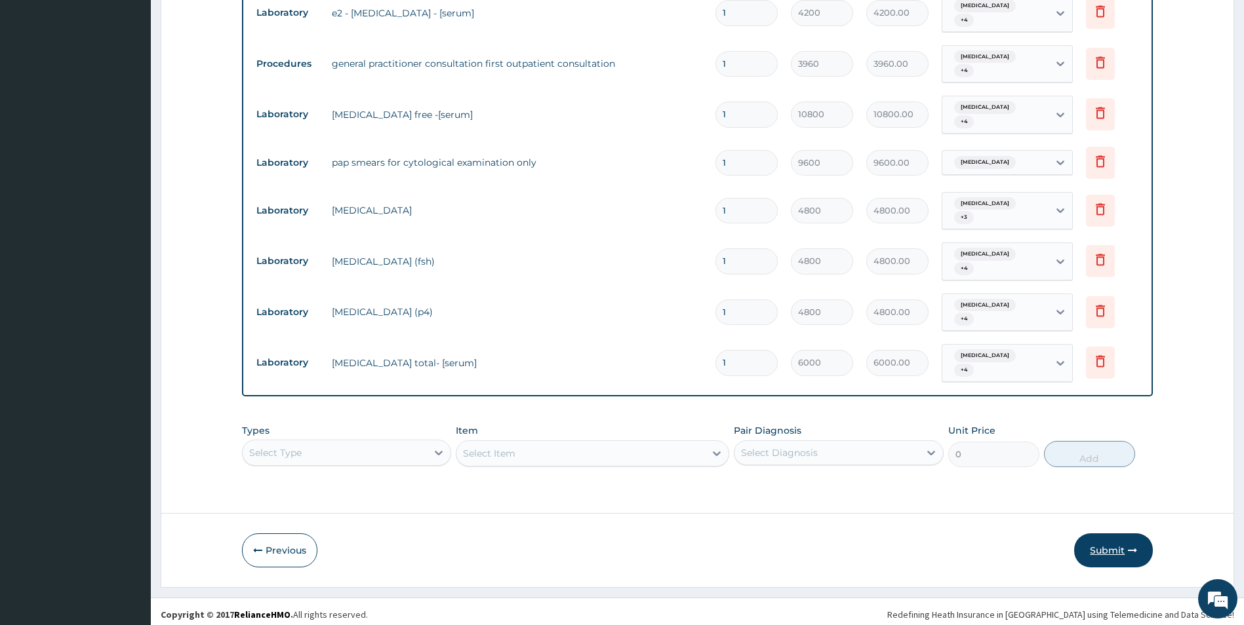
click at [1112, 539] on button "Submit" at bounding box center [1113, 551] width 79 height 34
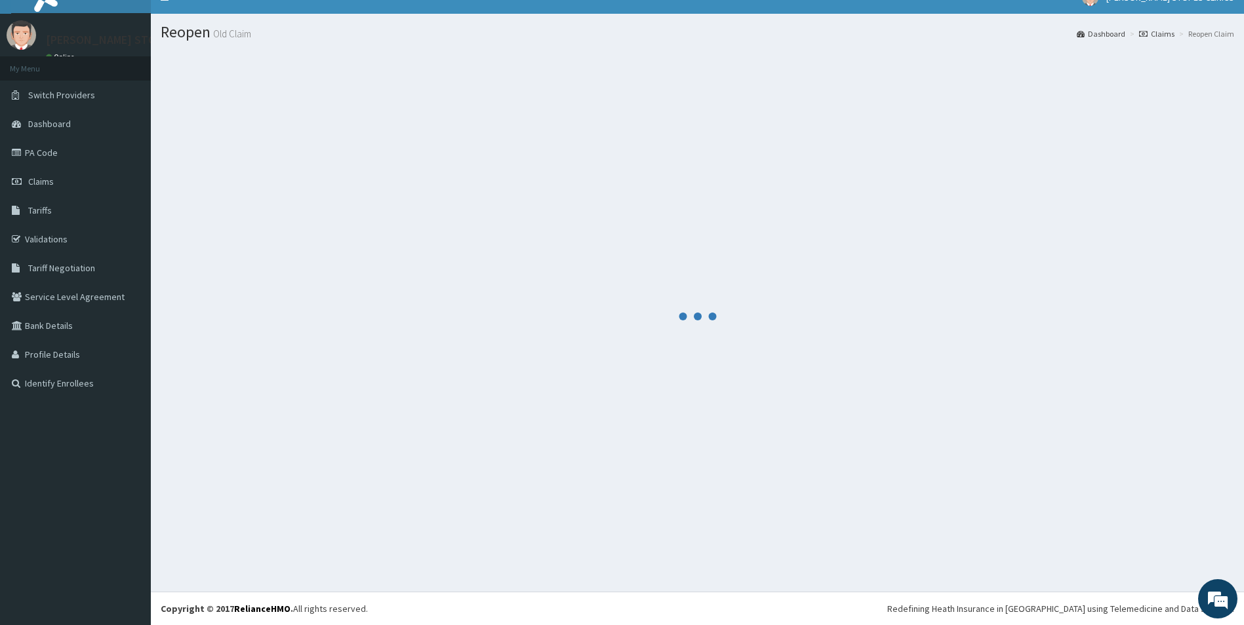
scroll to position [19, 0]
